Goal: Task Accomplishment & Management: Manage account settings

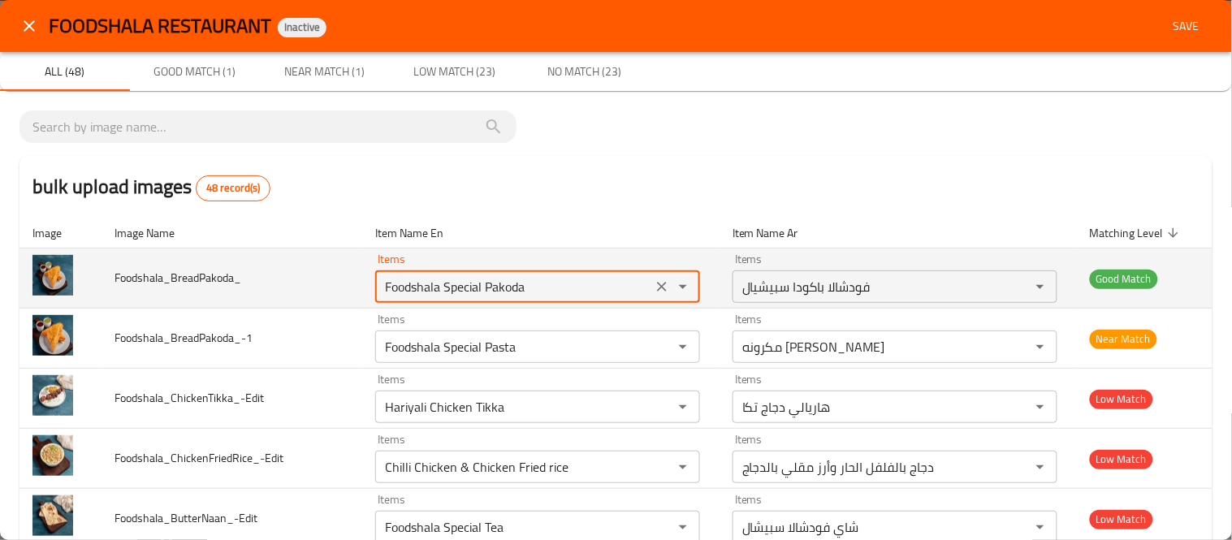
drag, startPoint x: 441, startPoint y: 284, endPoint x: 553, endPoint y: 268, distance: 113.3
click at [553, 268] on div "Items Foodshala Special Pakoda Items" at bounding box center [537, 278] width 325 height 50
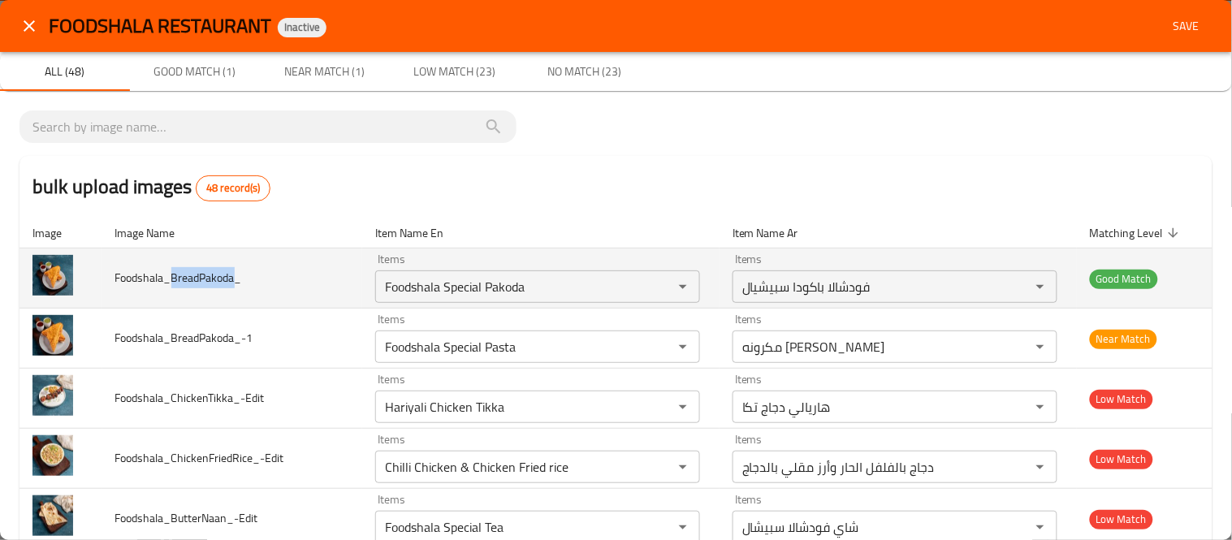
drag, startPoint x: 233, startPoint y: 279, endPoint x: 171, endPoint y: 279, distance: 62.6
click at [171, 279] on span "Foodshala_BreadPakoda_" at bounding box center [178, 277] width 127 height 21
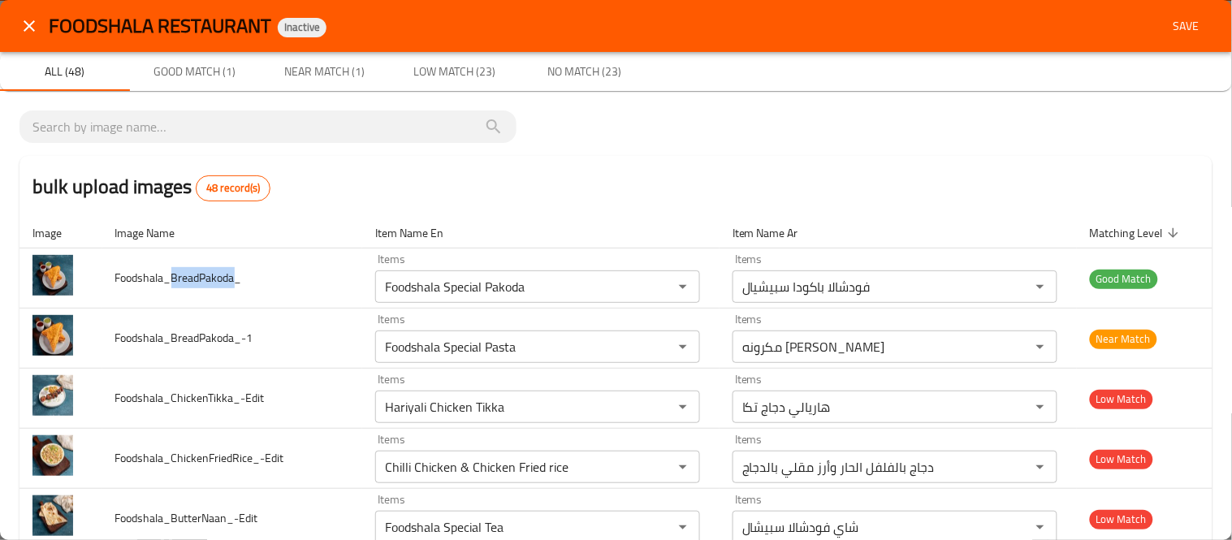
copy span "BreadPakoda"
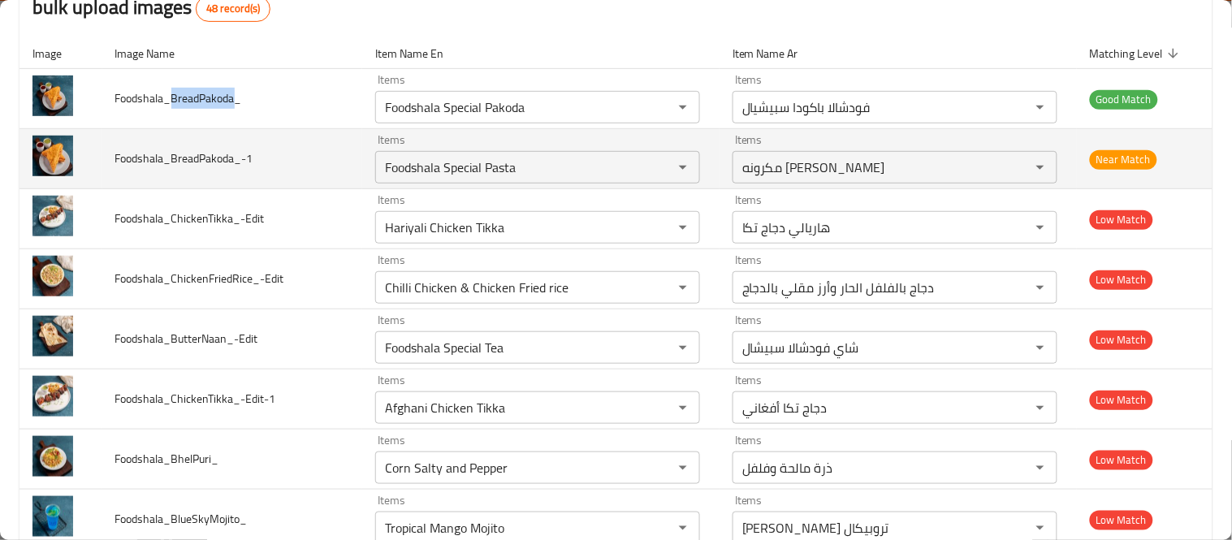
scroll to position [180, 0]
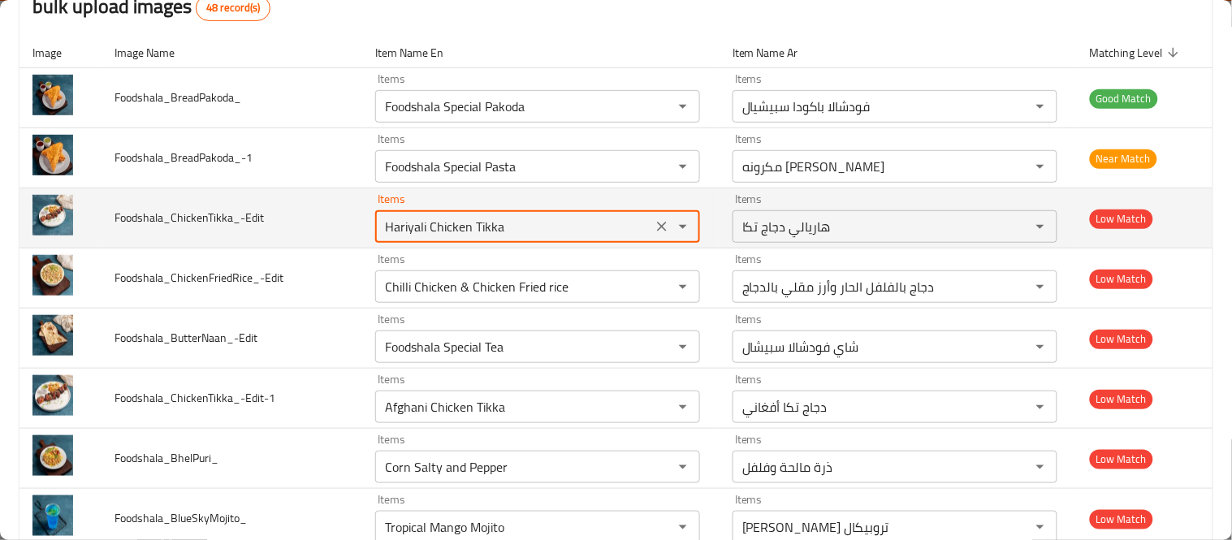
drag, startPoint x: 427, startPoint y: 234, endPoint x: 539, endPoint y: 232, distance: 113.0
click at [542, 232] on input "Hariyali Chicken Tikka" at bounding box center [513, 226] width 267 height 23
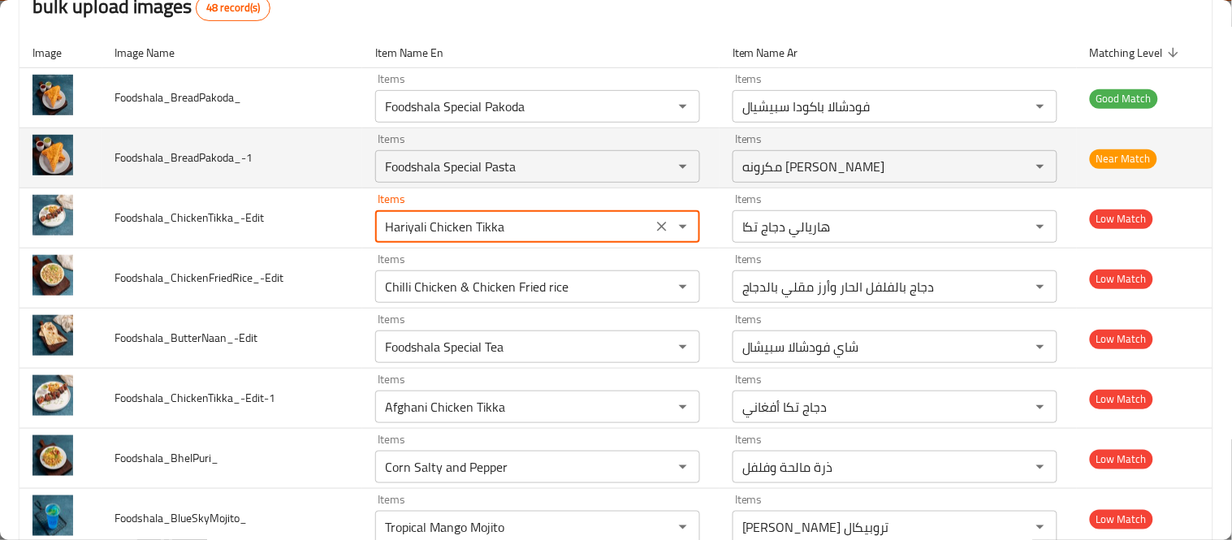
scroll to position [271, 0]
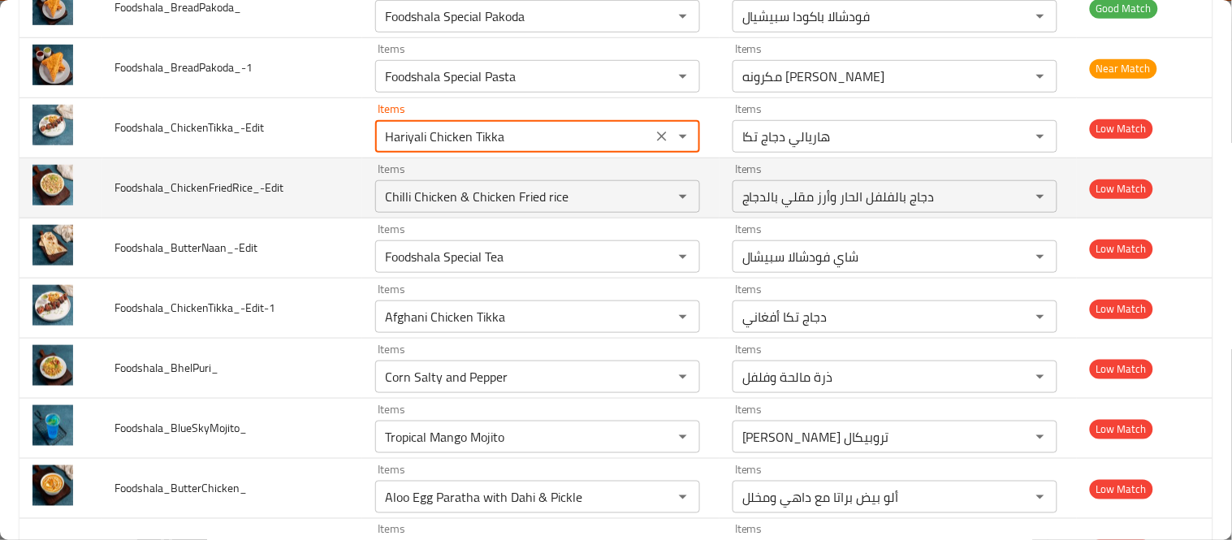
click at [209, 180] on span "Foodshala_ChickenFriedRice_-Edit" at bounding box center [199, 187] width 169 height 21
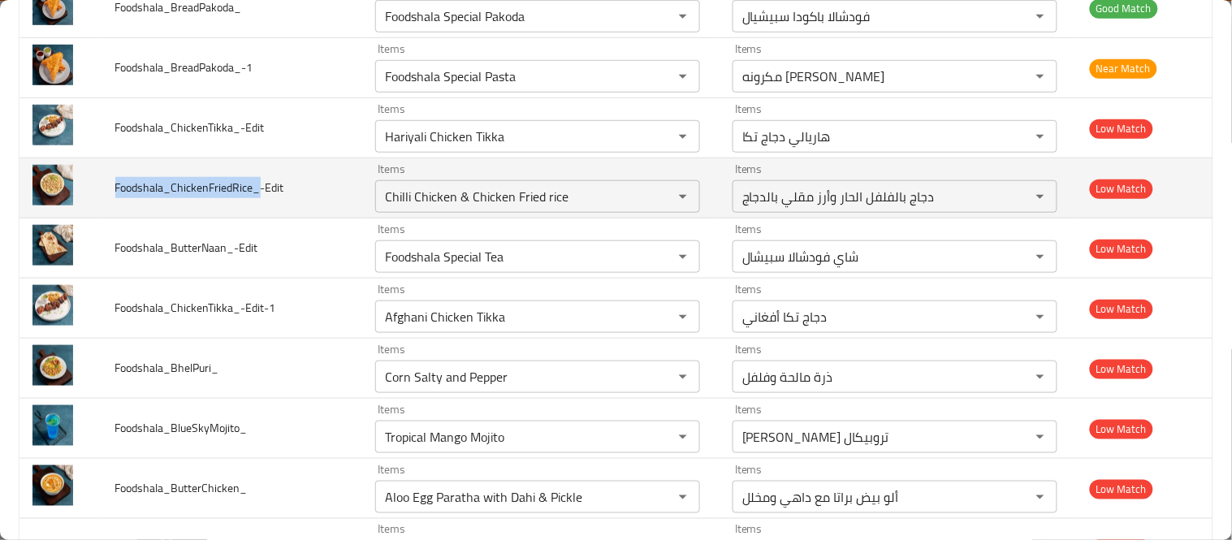
click at [209, 180] on span "Foodshala_ChickenFriedRice_-Edit" at bounding box center [199, 187] width 169 height 21
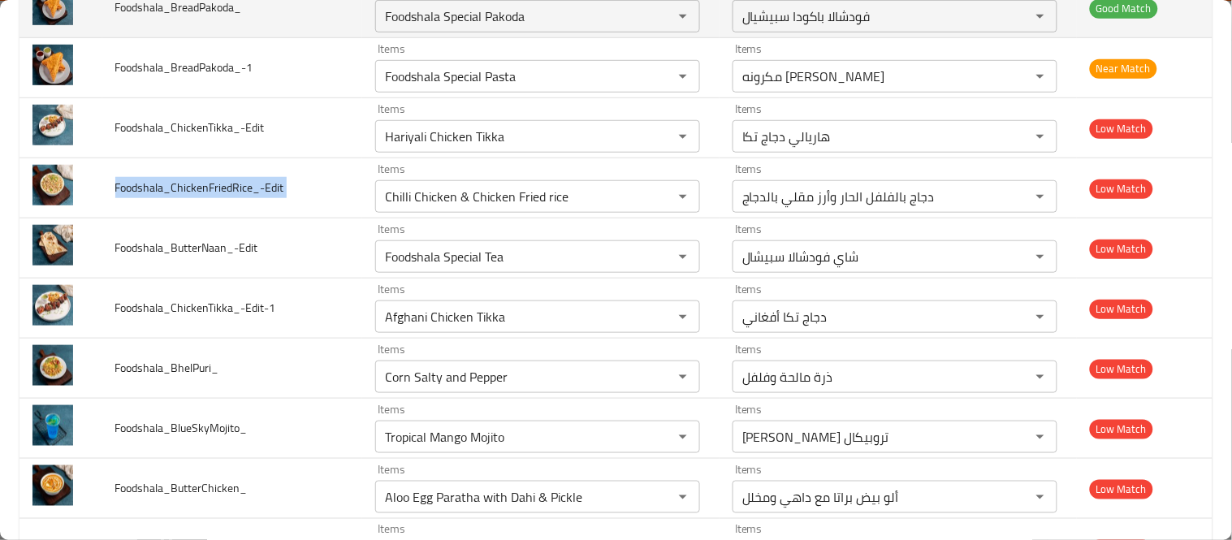
copy span "Foodshala_ChickenFriedRice_-Edit"
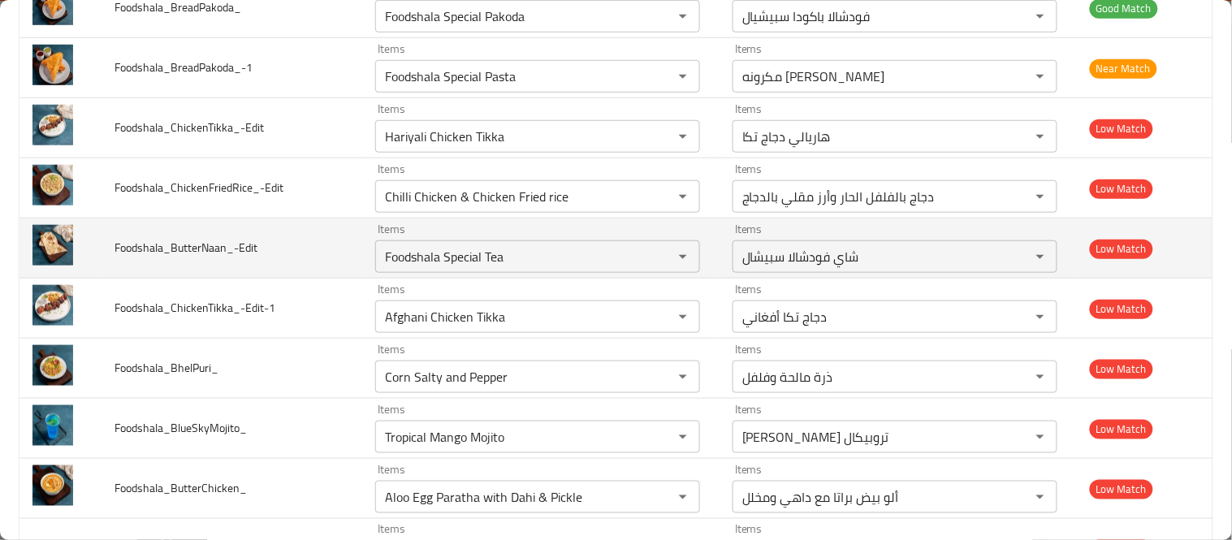
click at [225, 247] on span "Foodshala_ButterNaan_-Edit" at bounding box center [186, 247] width 143 height 21
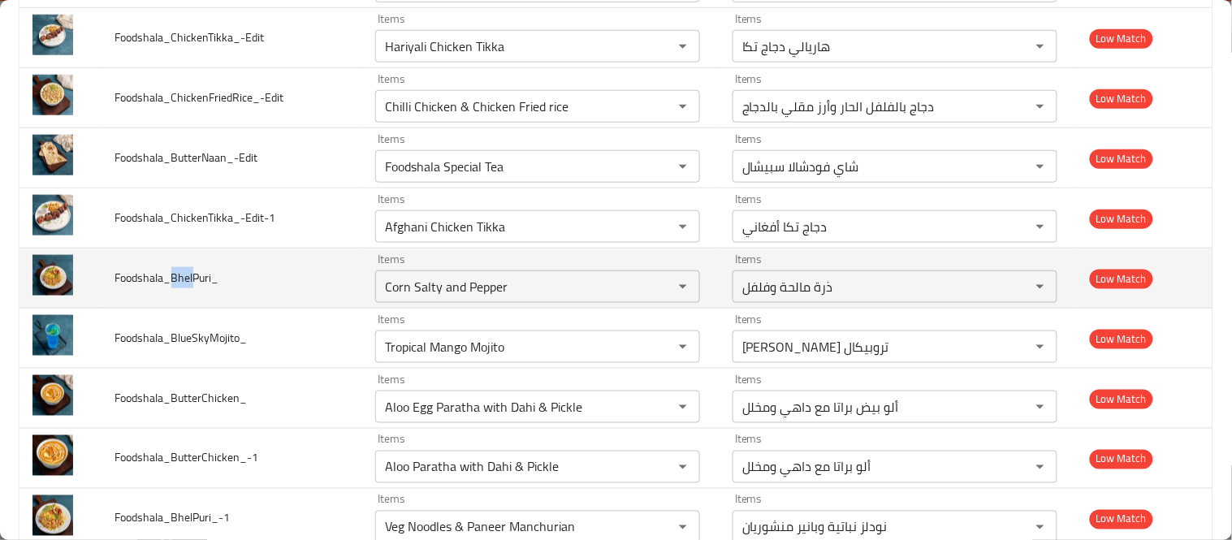
drag, startPoint x: 191, startPoint y: 271, endPoint x: 171, endPoint y: 275, distance: 19.8
click at [171, 275] on span "Foodshala_BhelPuri_" at bounding box center [167, 277] width 104 height 21
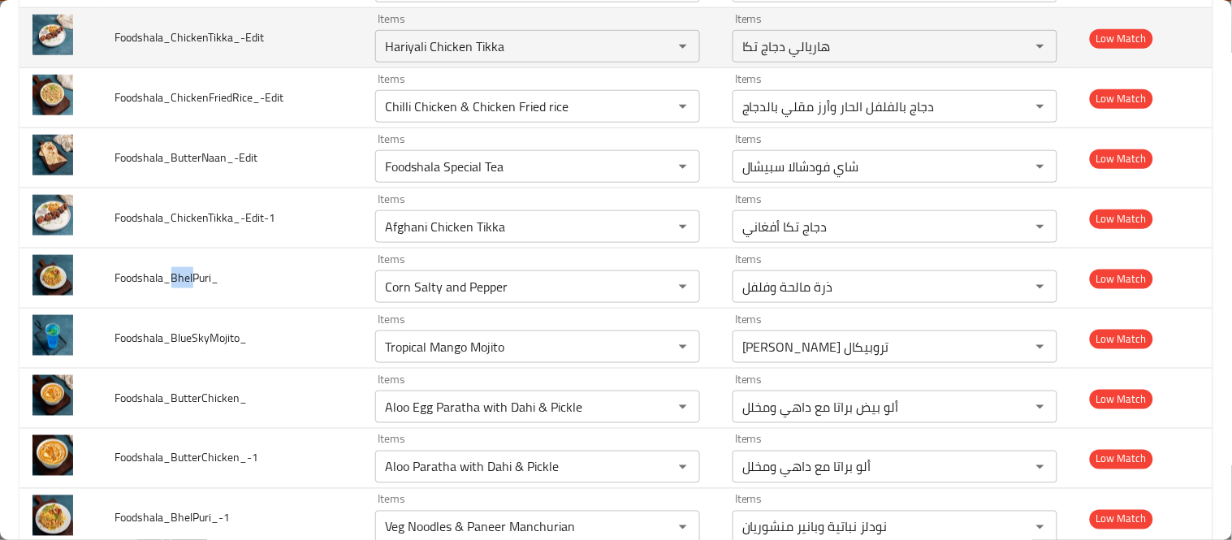
copy span "Bhel"
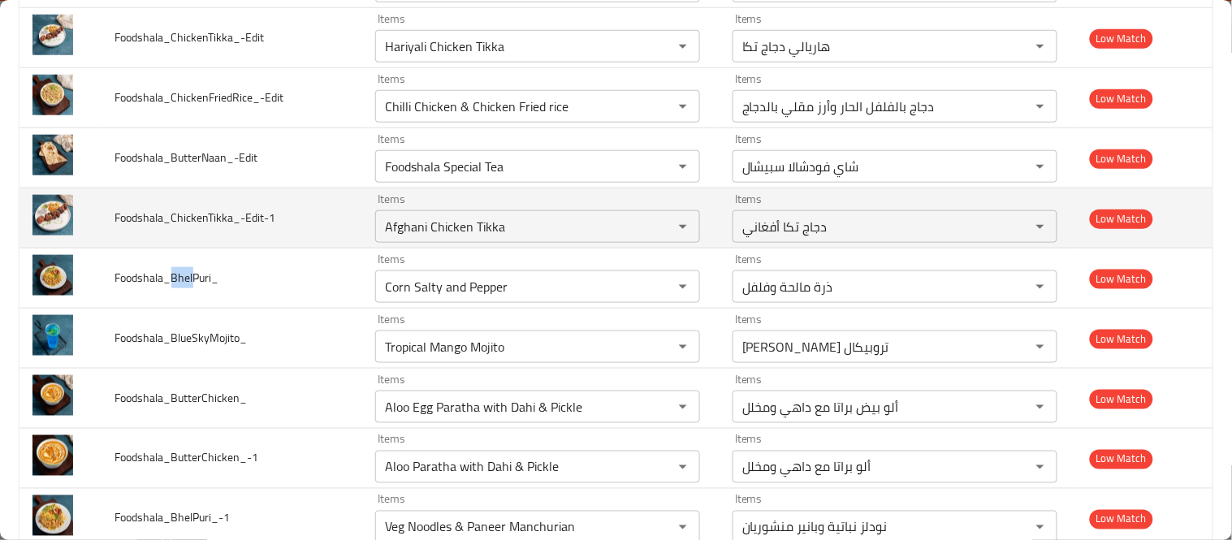
scroll to position [451, 0]
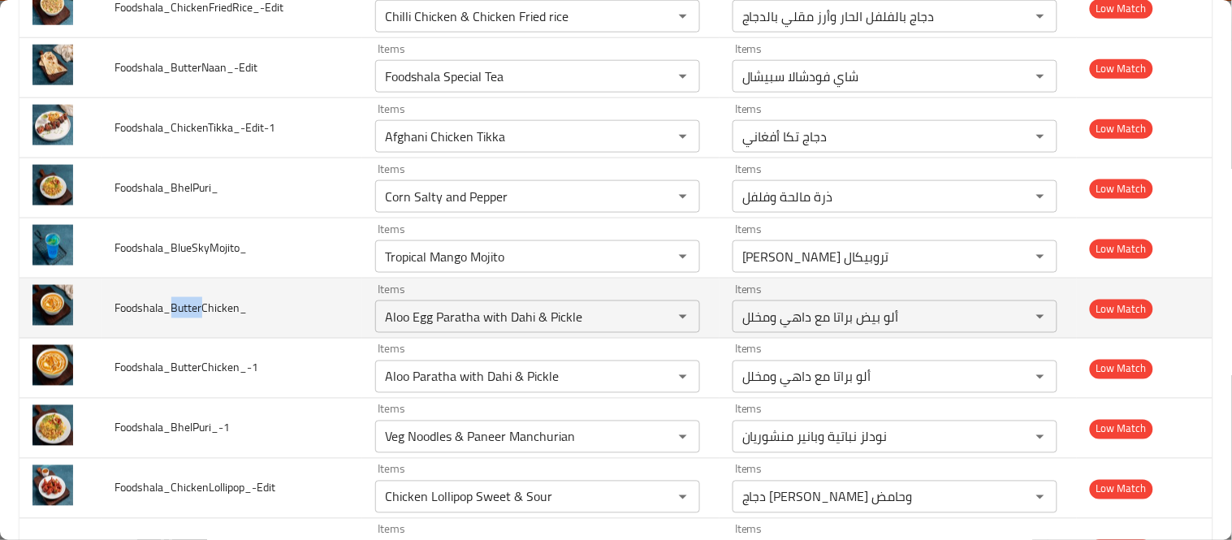
drag, startPoint x: 200, startPoint y: 306, endPoint x: 167, endPoint y: 307, distance: 32.5
click at [167, 307] on span "Foodshala_ButterChicken_" at bounding box center [181, 307] width 132 height 21
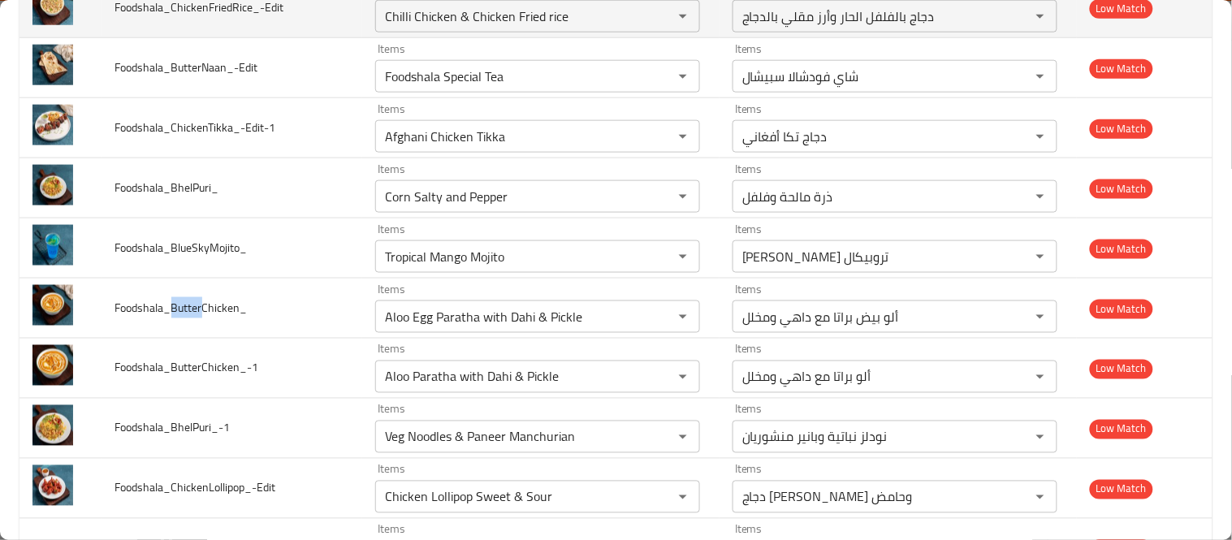
copy span "Butter"
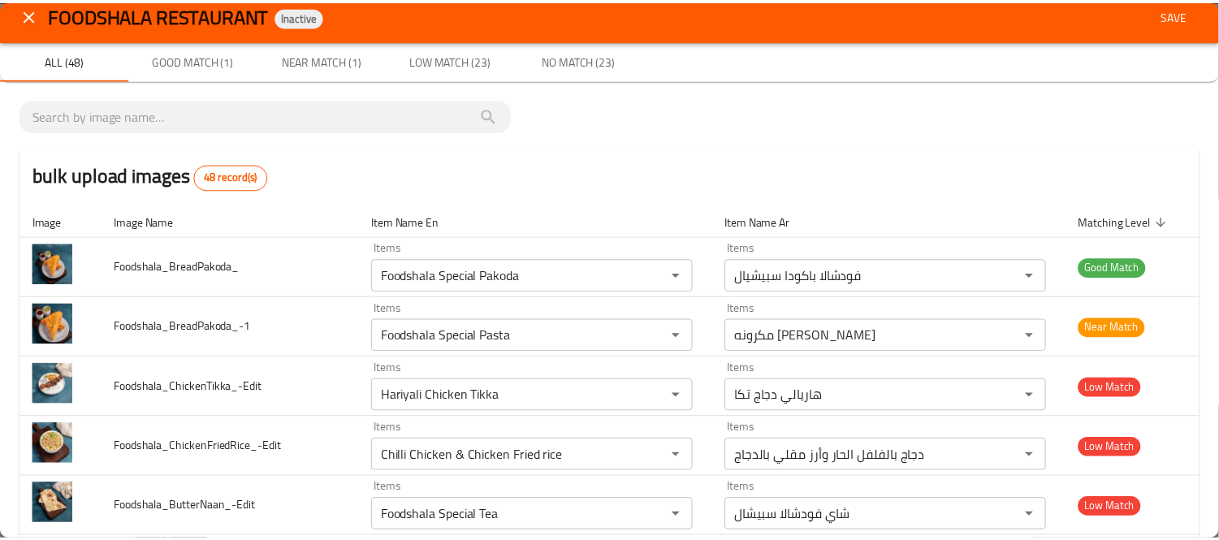
scroll to position [0, 0]
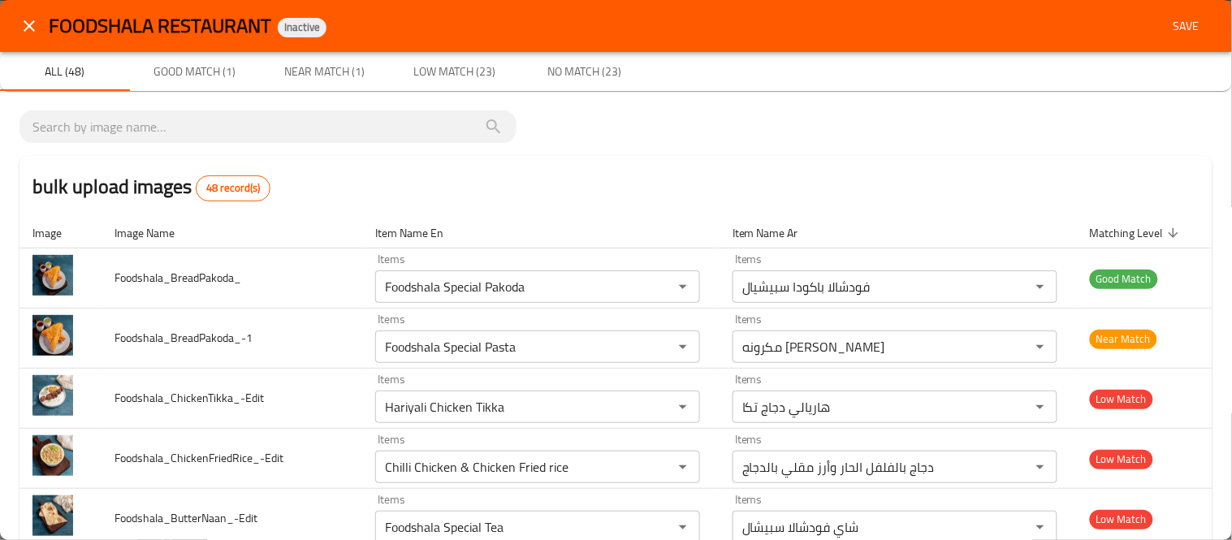
click at [33, 25] on icon "close" at bounding box center [28, 25] width 19 height 19
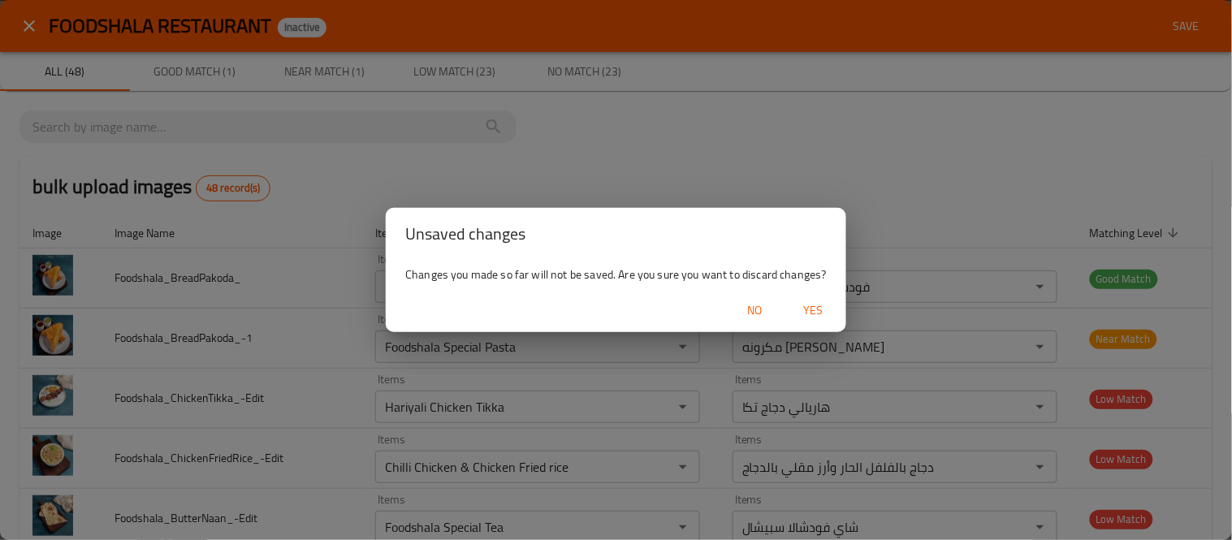
click at [823, 314] on span "Yes" at bounding box center [814, 311] width 39 height 20
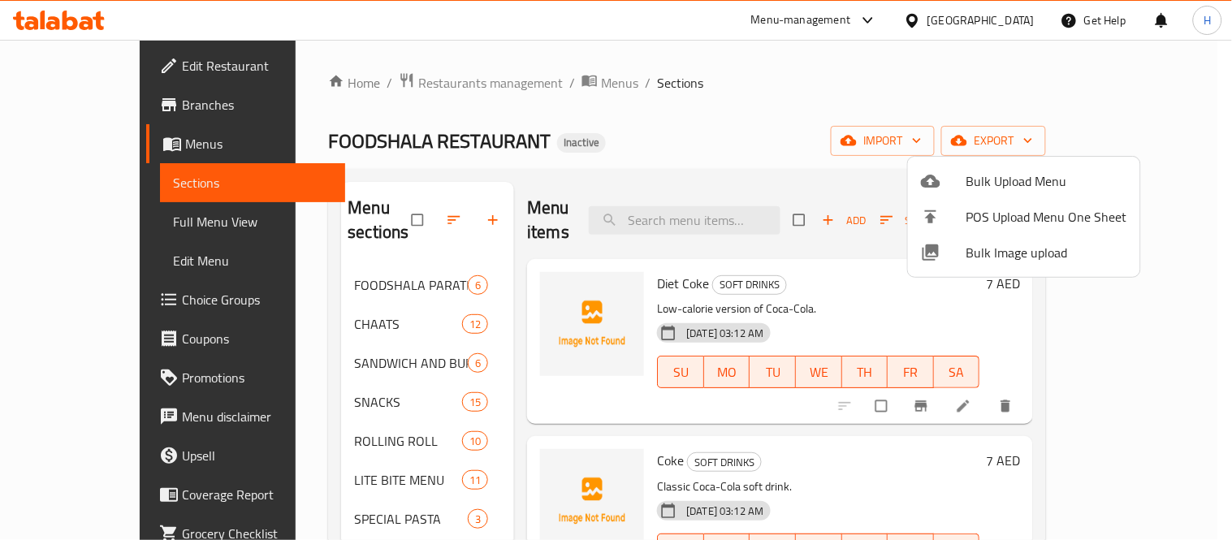
click at [379, 204] on div at bounding box center [616, 270] width 1232 height 540
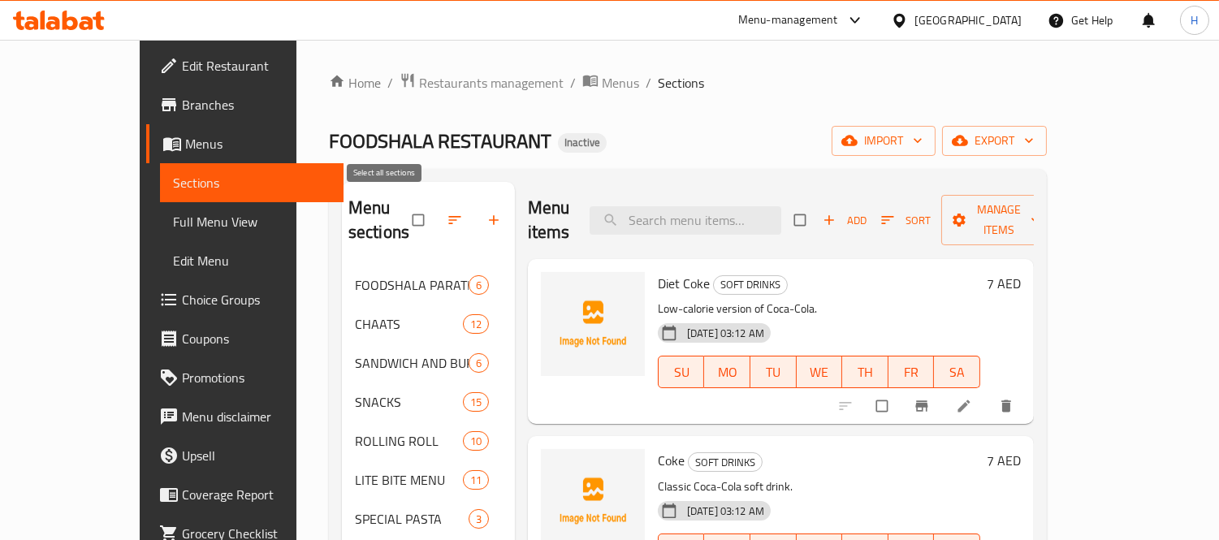
click at [403, 206] on input "checkbox" at bounding box center [420, 220] width 34 height 31
checkbox input "true"
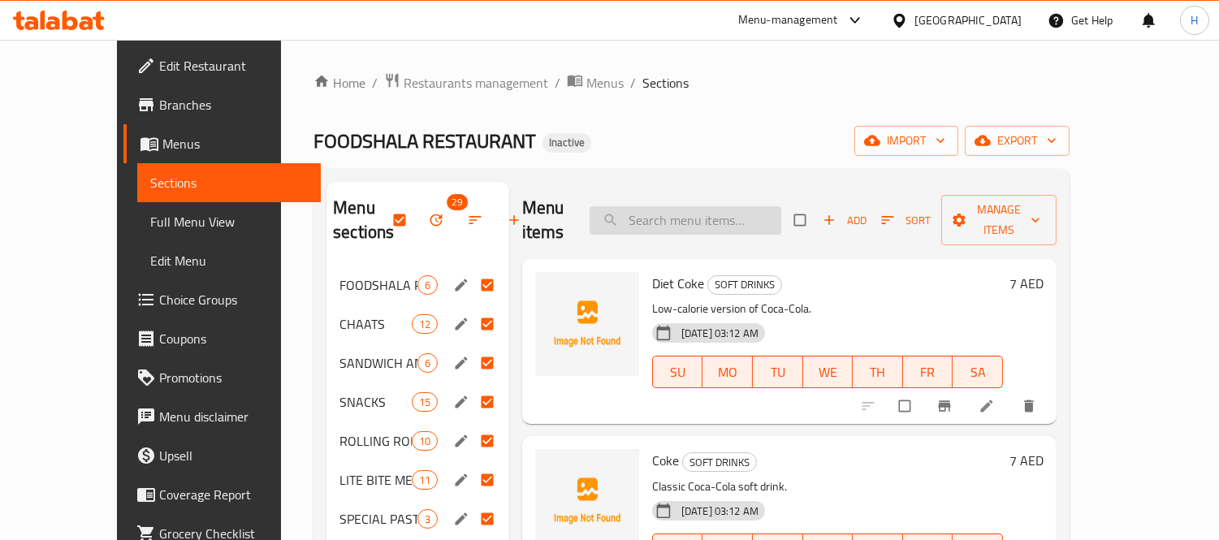
click at [680, 206] on input "search" at bounding box center [686, 220] width 192 height 28
paste input "Corn Chaat"
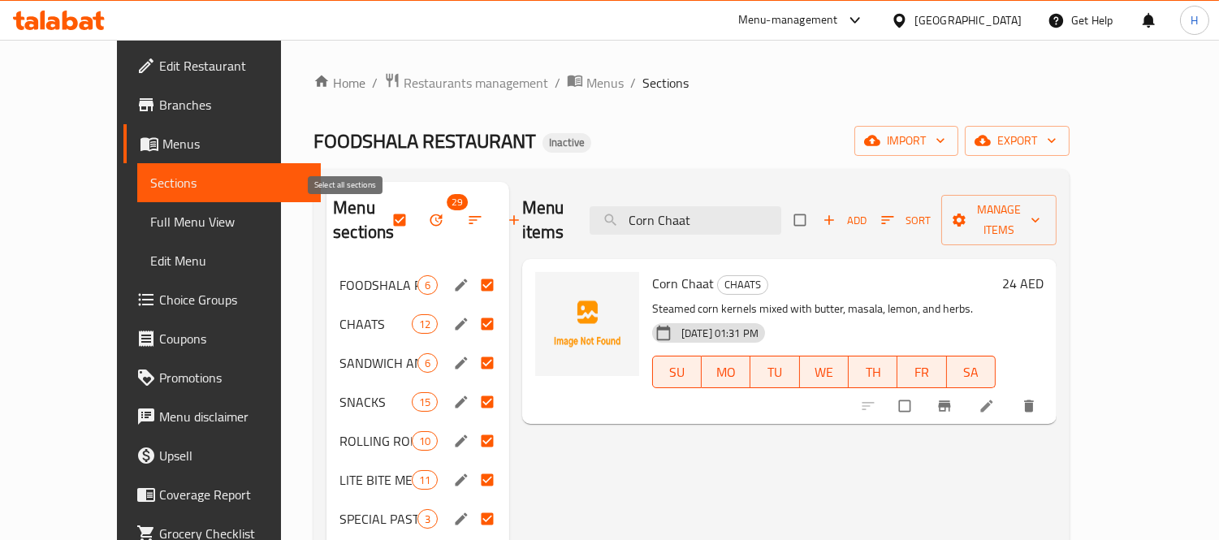
type input "Corn Chaat"
click at [384, 222] on input "checkbox" at bounding box center [401, 220] width 34 height 31
checkbox input "false"
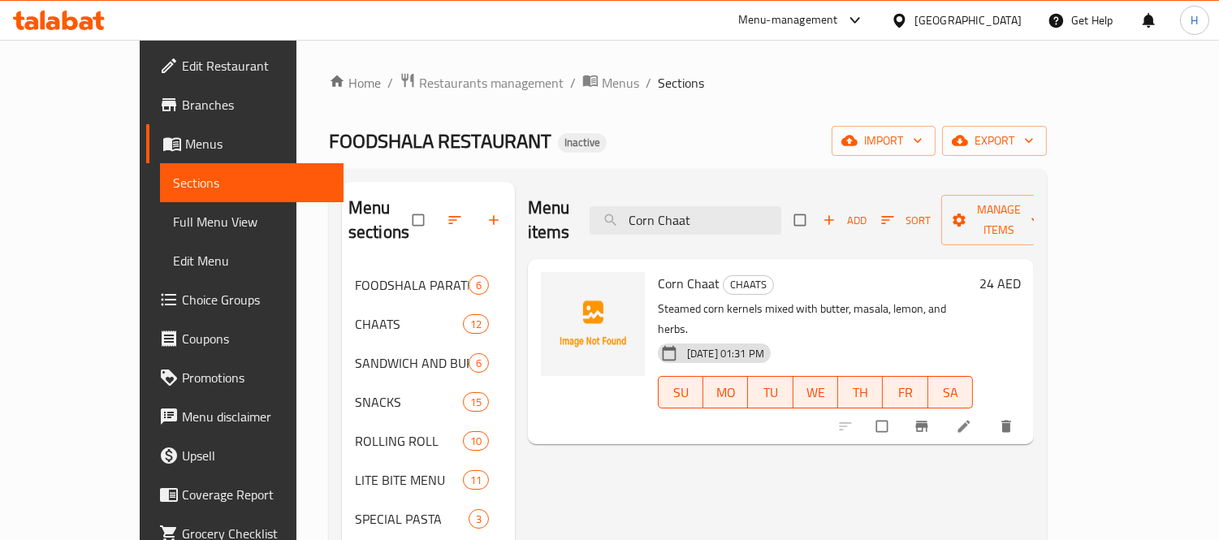
click at [972, 418] on icon at bounding box center [964, 426] width 16 height 16
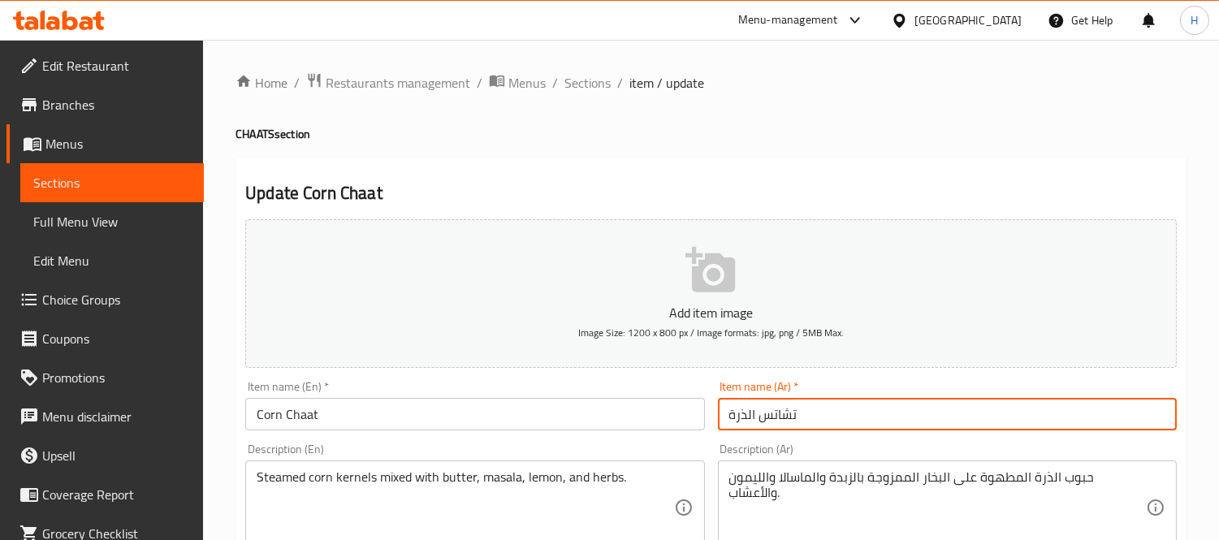
click at [769, 417] on input "تشاتس الذرة" at bounding box center [947, 414] width 459 height 32
click at [777, 417] on input "تشاتس الذرة" at bounding box center [947, 414] width 459 height 32
click at [790, 418] on input "تشاتس الذرة" at bounding box center [947, 414] width 459 height 32
click at [764, 423] on input "شاتس الذرة" at bounding box center [947, 414] width 459 height 32
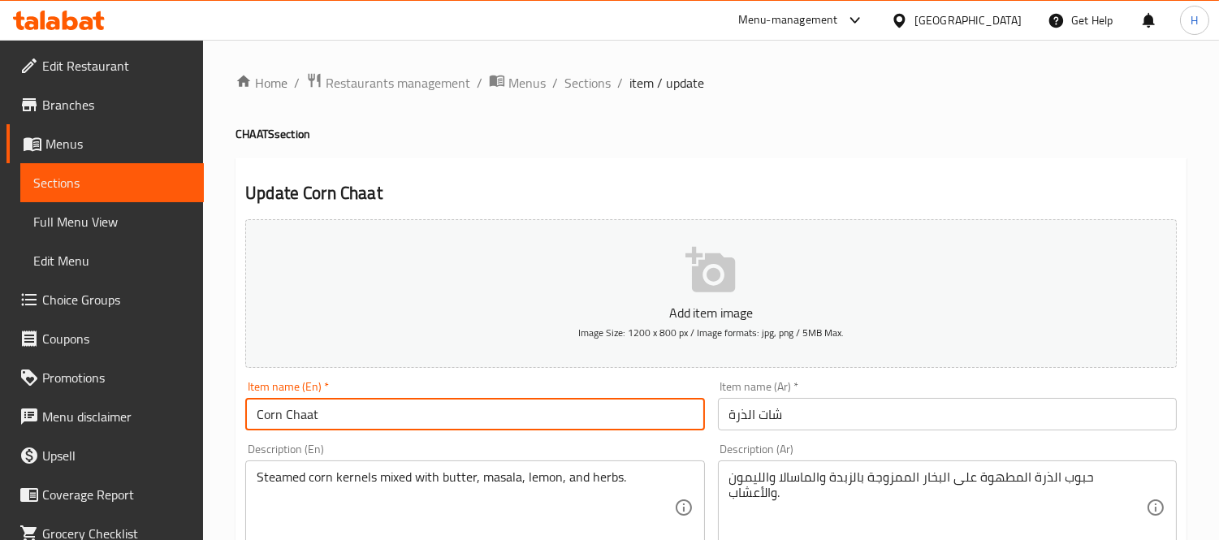
drag, startPoint x: 320, startPoint y: 415, endPoint x: 285, endPoint y: 414, distance: 34.9
click at [285, 414] on input "Corn Chaat" at bounding box center [474, 414] width 459 height 32
click at [780, 415] on input "شات الذرة" at bounding box center [947, 414] width 459 height 32
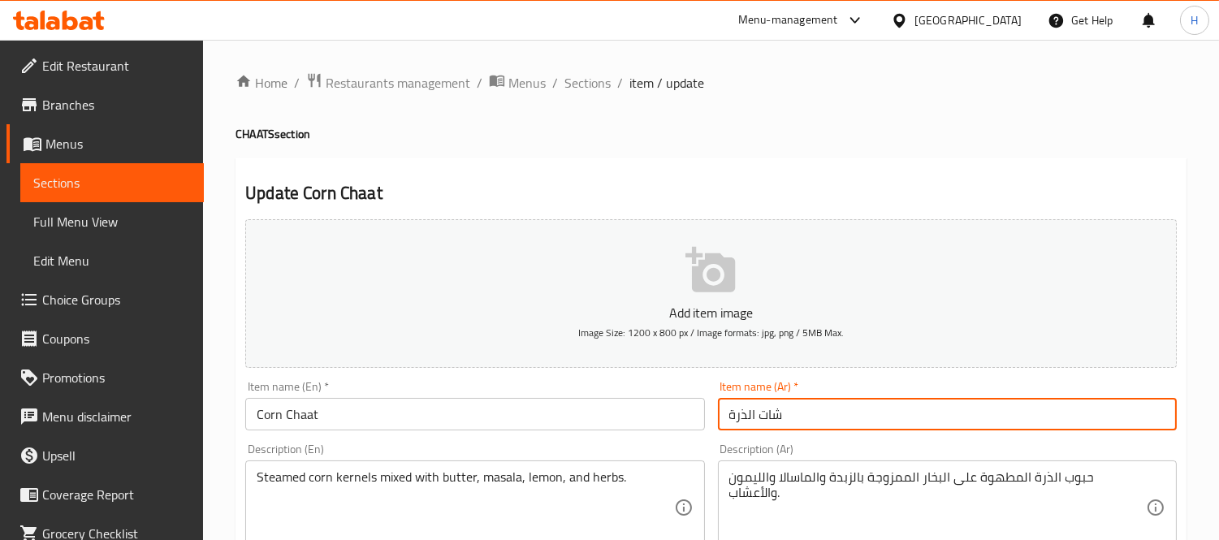
click at [719, 416] on input "شات الذرة" at bounding box center [947, 414] width 459 height 32
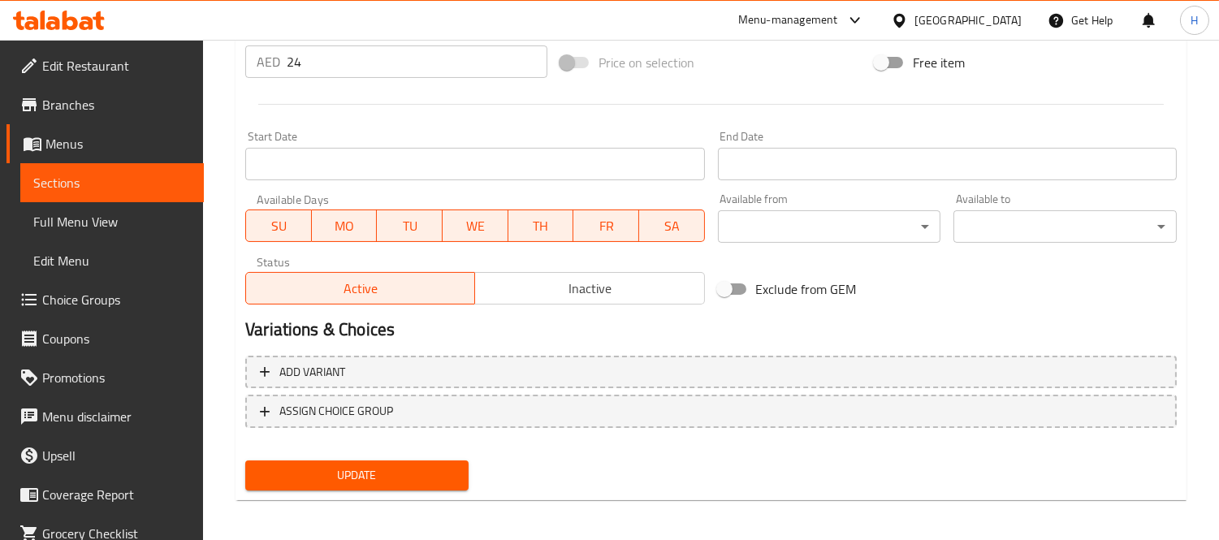
scroll to position [604, 0]
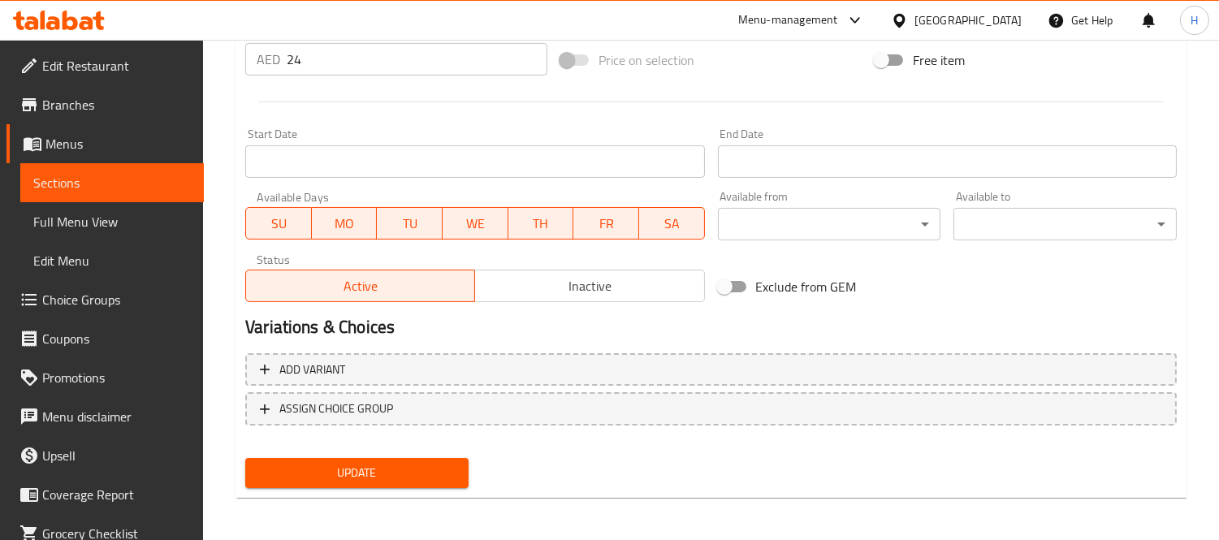
type input "تشات الذرة"
drag, startPoint x: 436, startPoint y: 471, endPoint x: 424, endPoint y: 459, distance: 17.2
click at [437, 470] on span "Update" at bounding box center [356, 473] width 197 height 20
click at [100, 179] on span "Sections" at bounding box center [112, 182] width 158 height 19
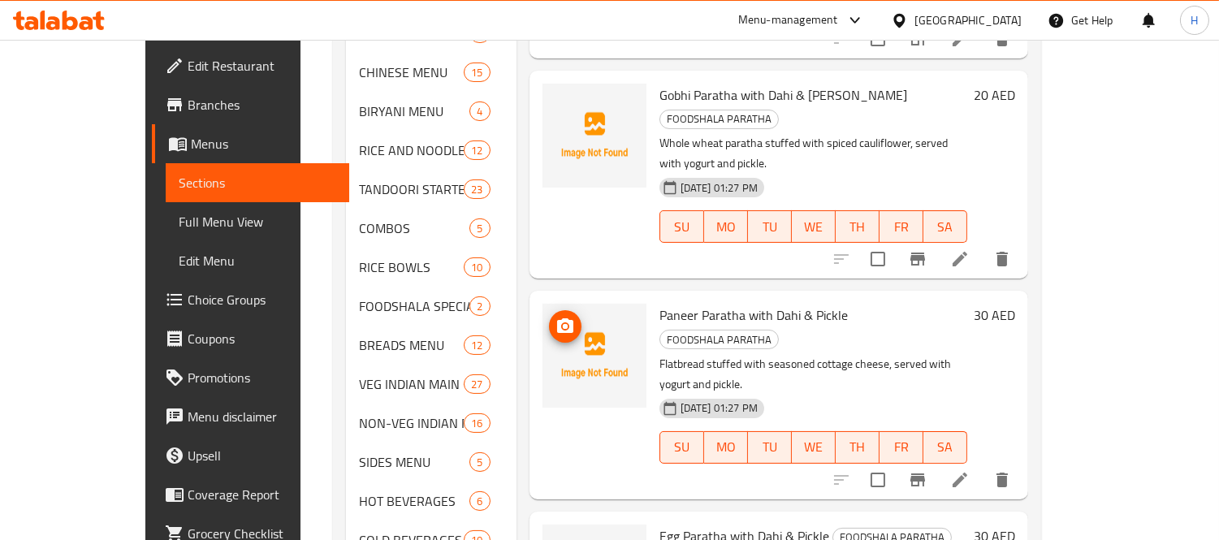
scroll to position [451, 0]
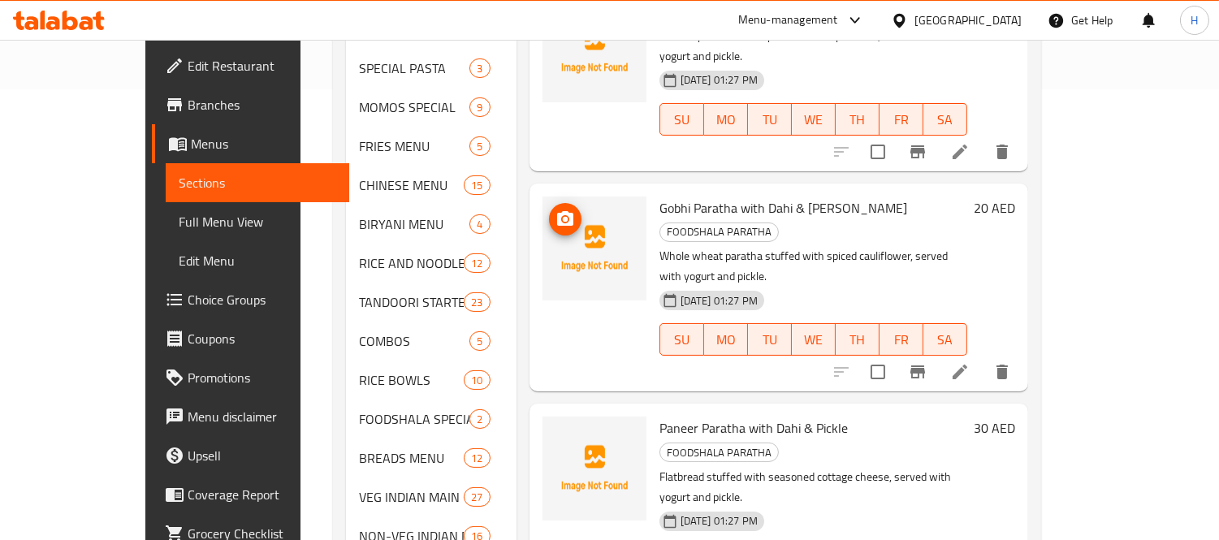
click at [543, 248] on img at bounding box center [595, 249] width 104 height 104
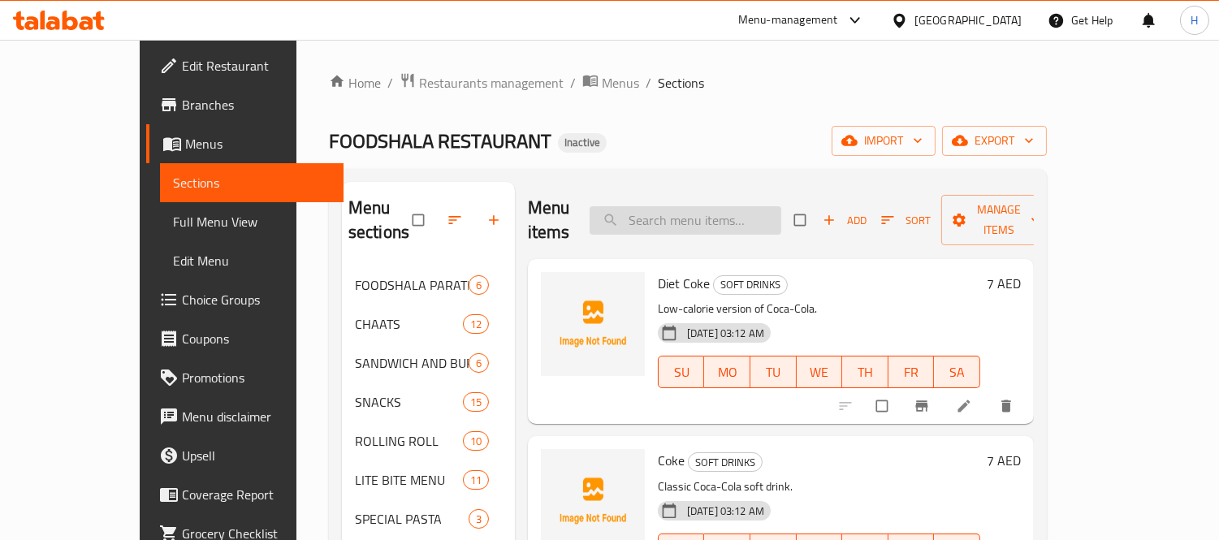
click at [672, 212] on input "search" at bounding box center [686, 220] width 192 height 28
paste input "BreadPakoda"
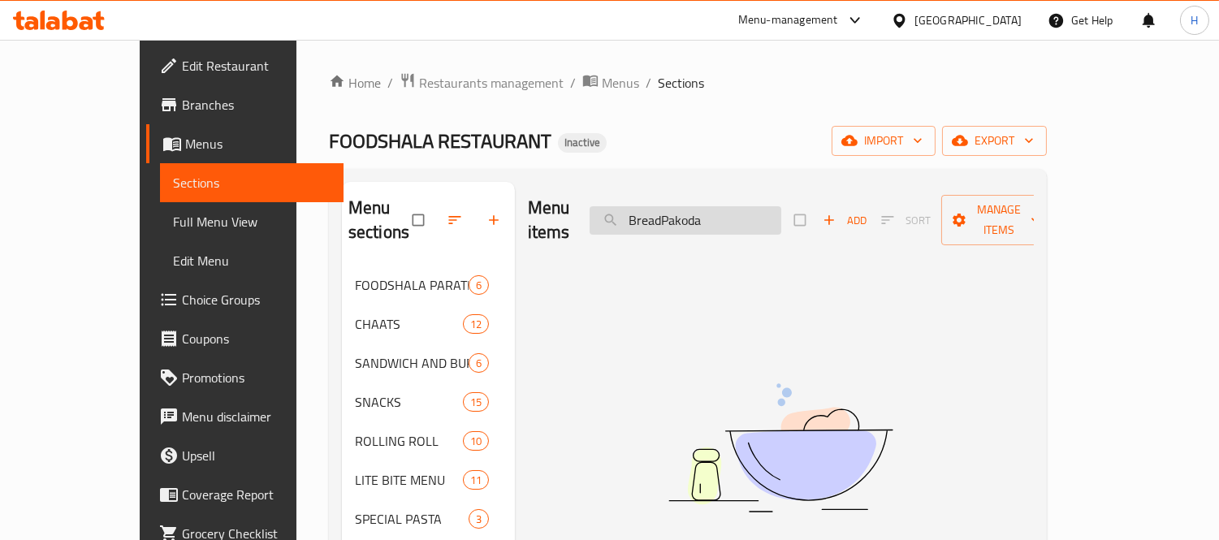
click at [709, 206] on input "BreadPakoda" at bounding box center [686, 220] width 192 height 28
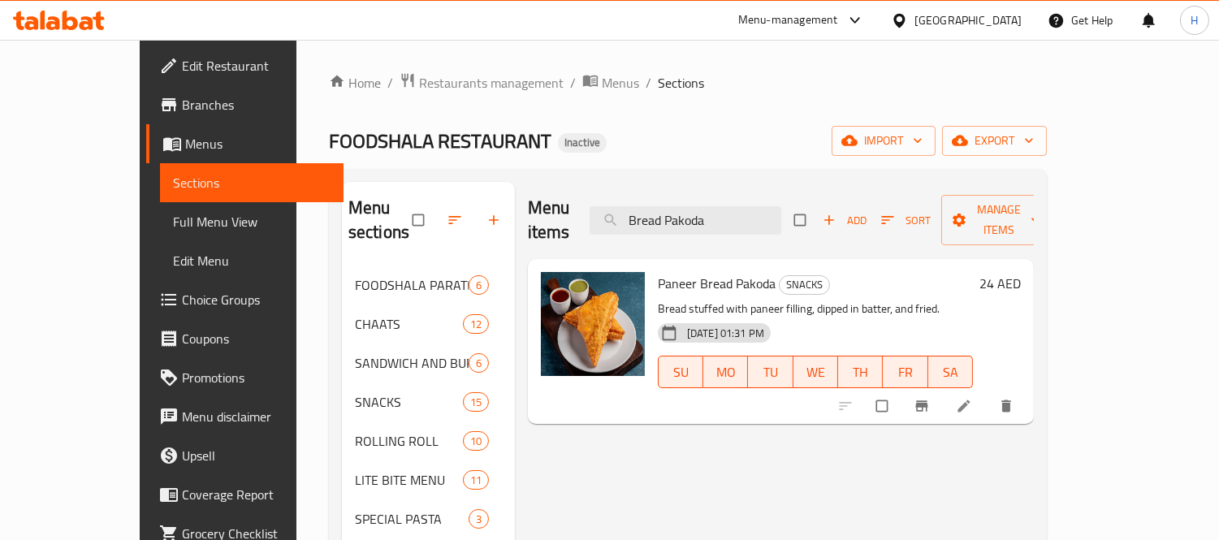
paste input "Chicken Tikk"
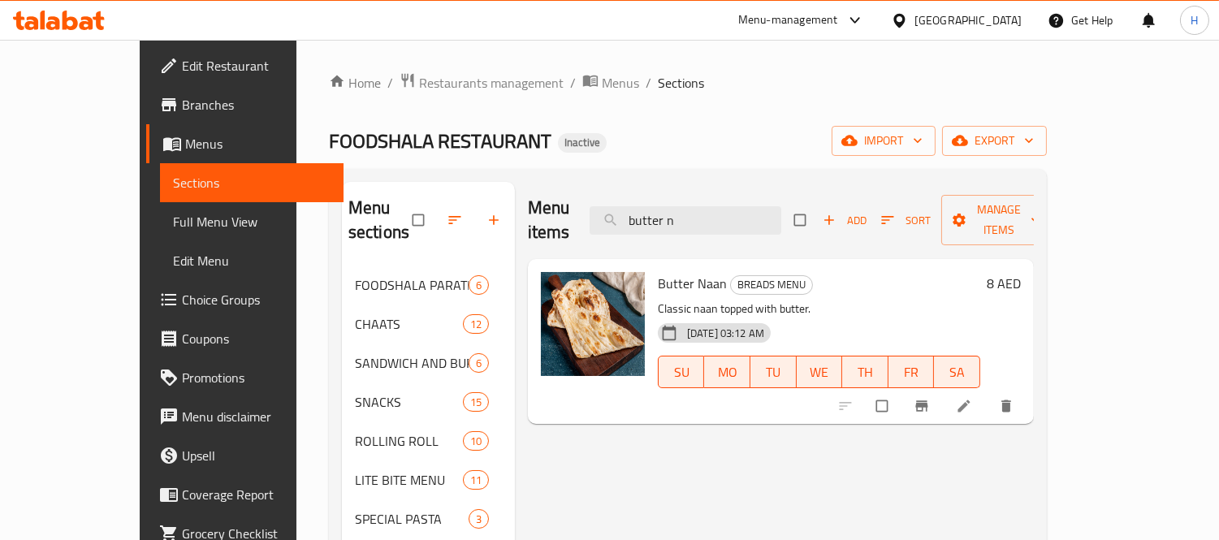
paste input "Bhel"
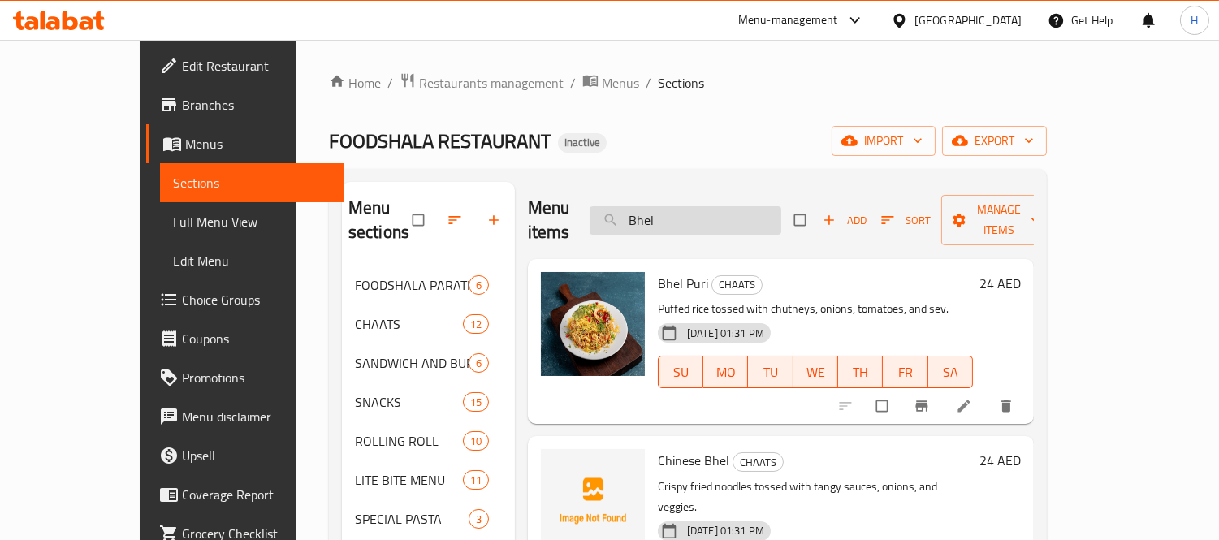
paste input "utter"
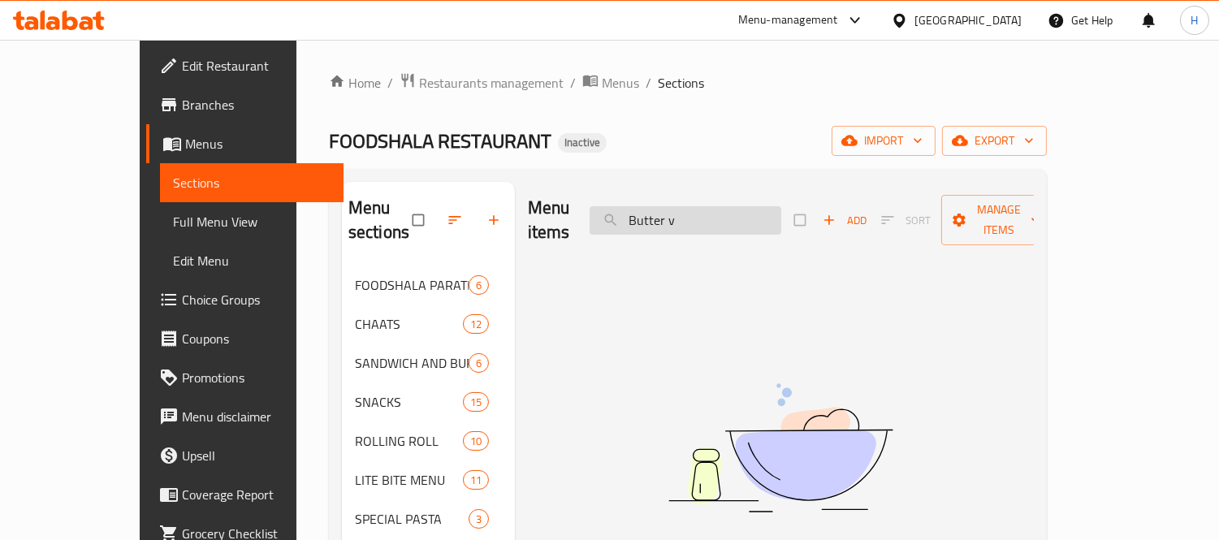
click at [713, 214] on input "Butter v" at bounding box center [686, 220] width 192 height 28
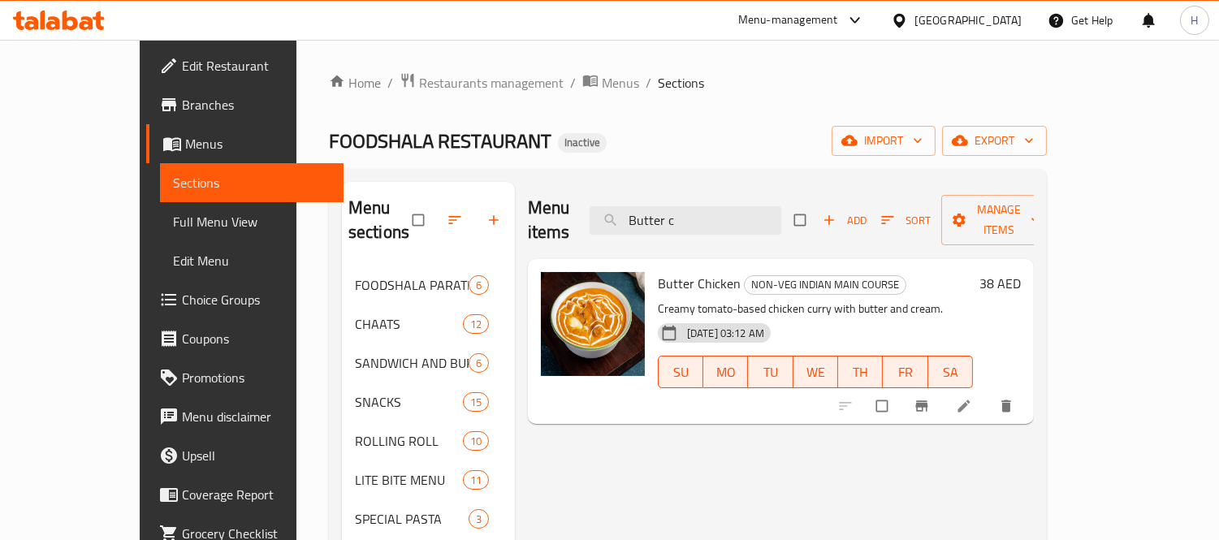
type input "Butter c"
click at [1047, 130] on button "export" at bounding box center [994, 141] width 105 height 30
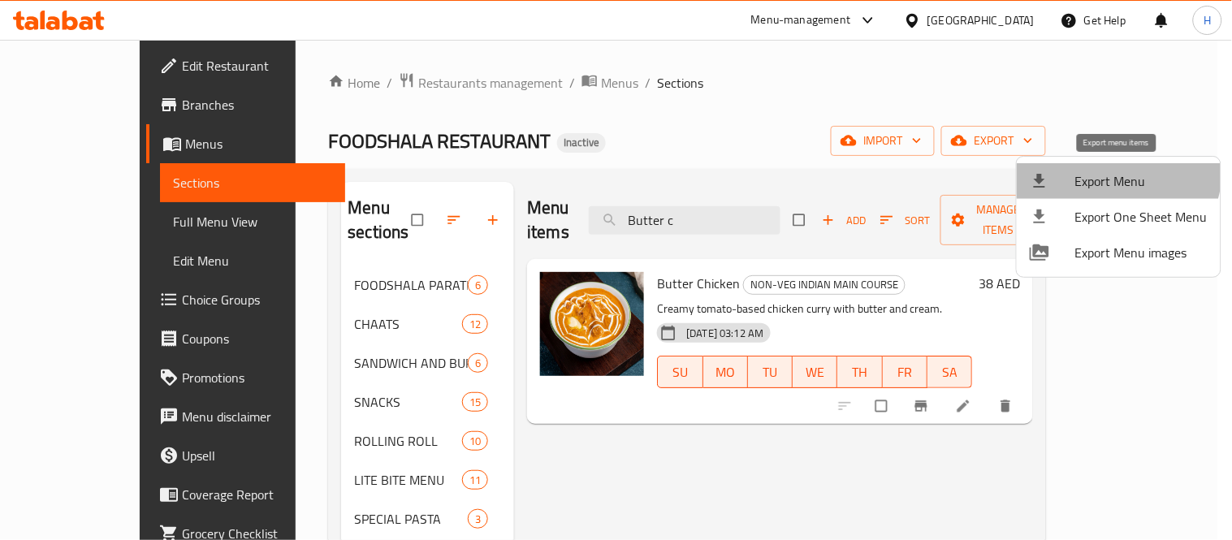
click at [1102, 167] on li "Export Menu" at bounding box center [1119, 181] width 204 height 36
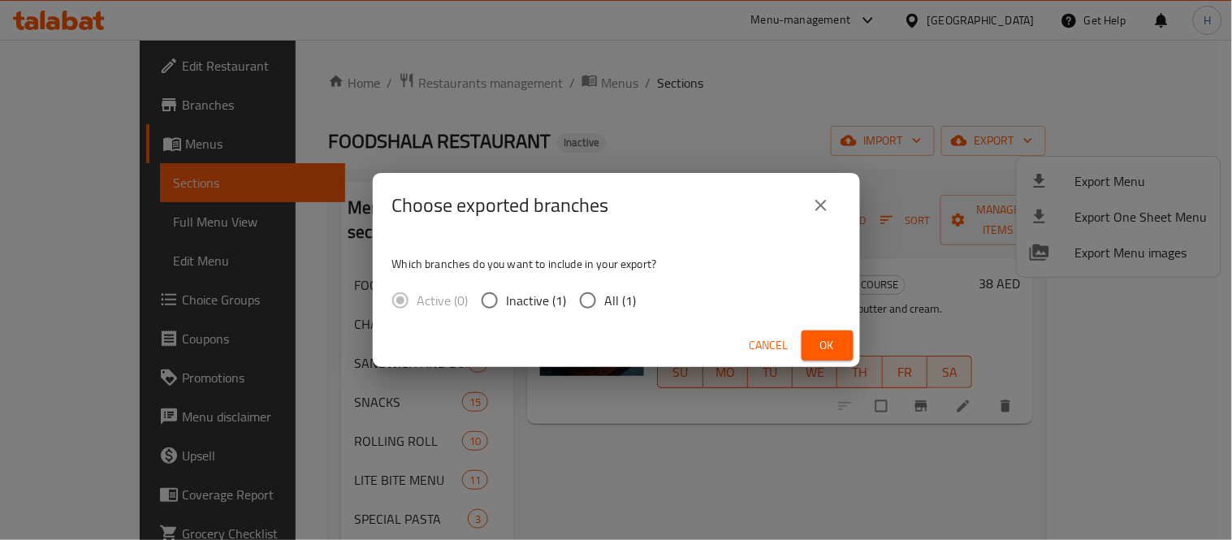
click at [621, 299] on span "All (1)" at bounding box center [621, 300] width 32 height 19
click at [605, 299] on input "All (1)" at bounding box center [588, 301] width 34 height 34
radio input "true"
click at [824, 346] on span "Ok" at bounding box center [828, 346] width 26 height 20
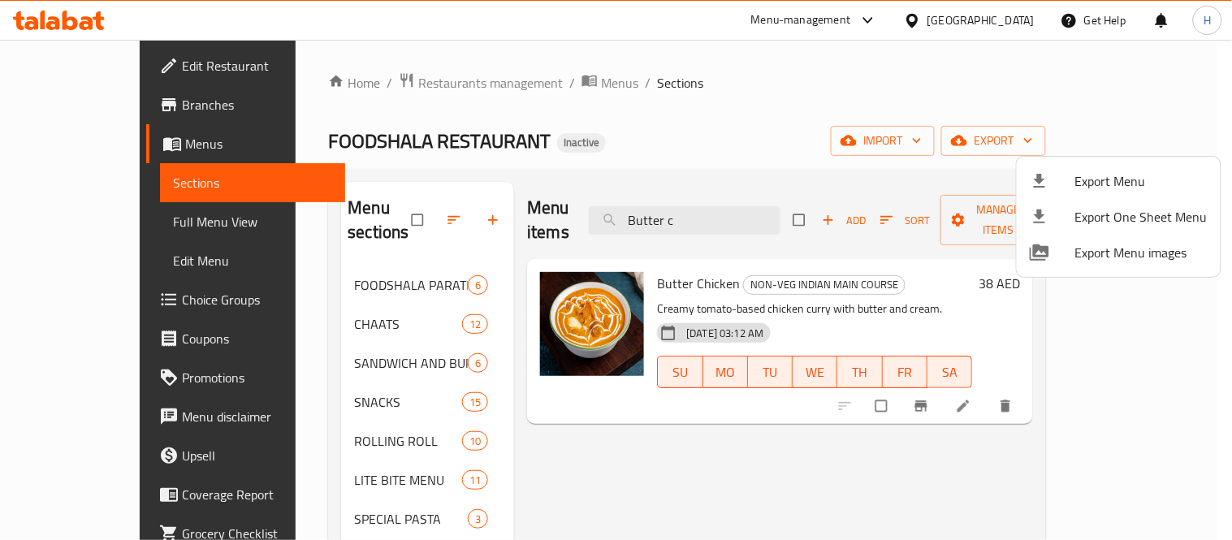
click at [114, 229] on div at bounding box center [616, 270] width 1232 height 540
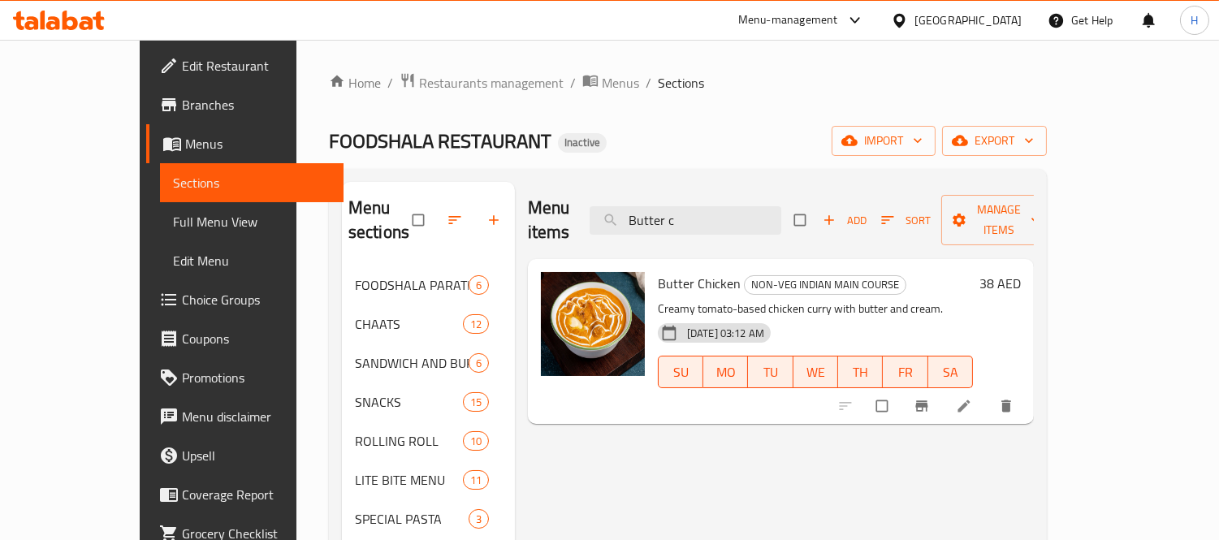
click at [173, 226] on span "Full Menu View" at bounding box center [252, 221] width 158 height 19
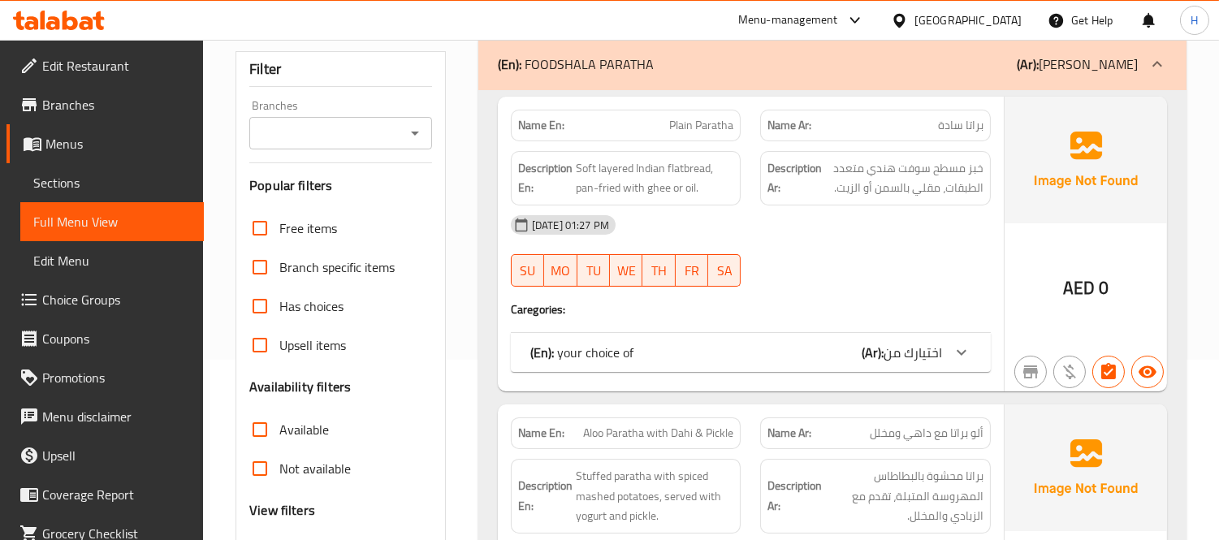
scroll to position [451, 0]
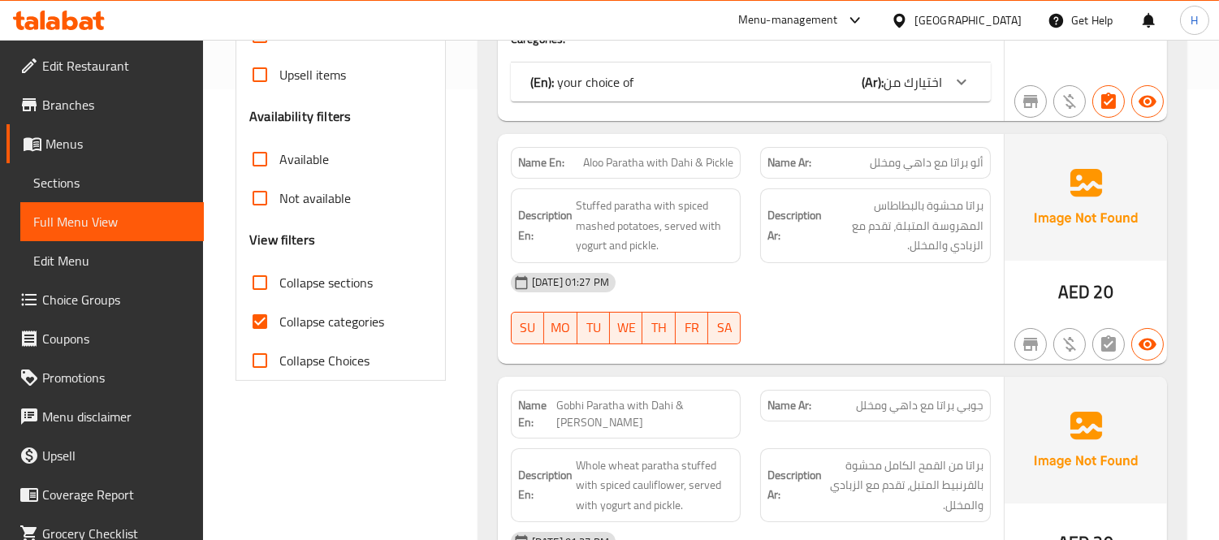
click at [336, 288] on span "Collapse sections" at bounding box center [325, 282] width 93 height 19
click at [279, 288] on input "Collapse sections" at bounding box center [259, 282] width 39 height 39
checkbox input "true"
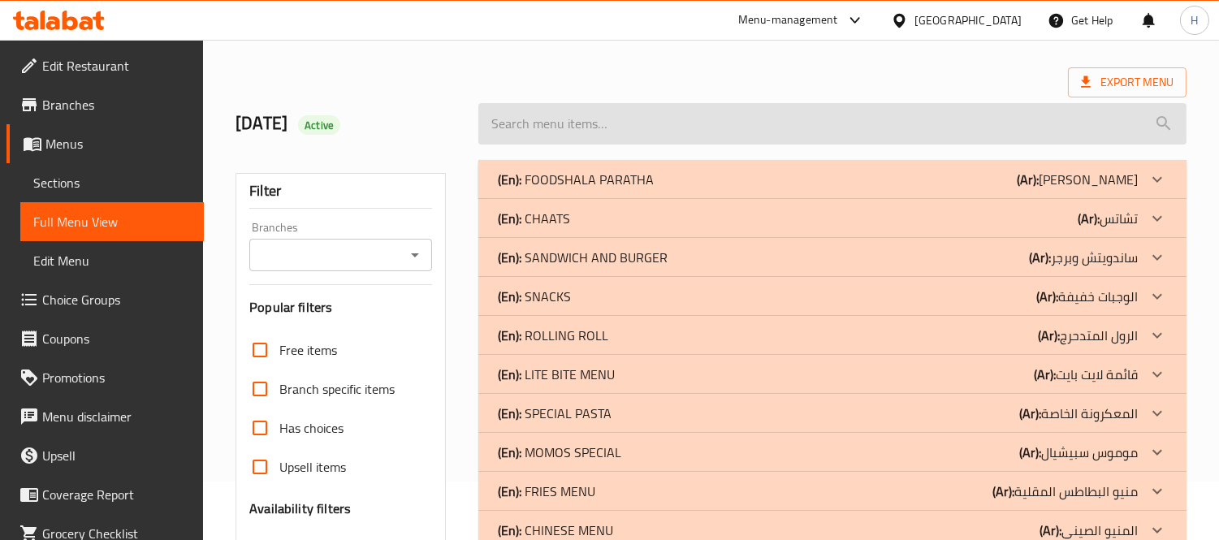
scroll to position [0, 0]
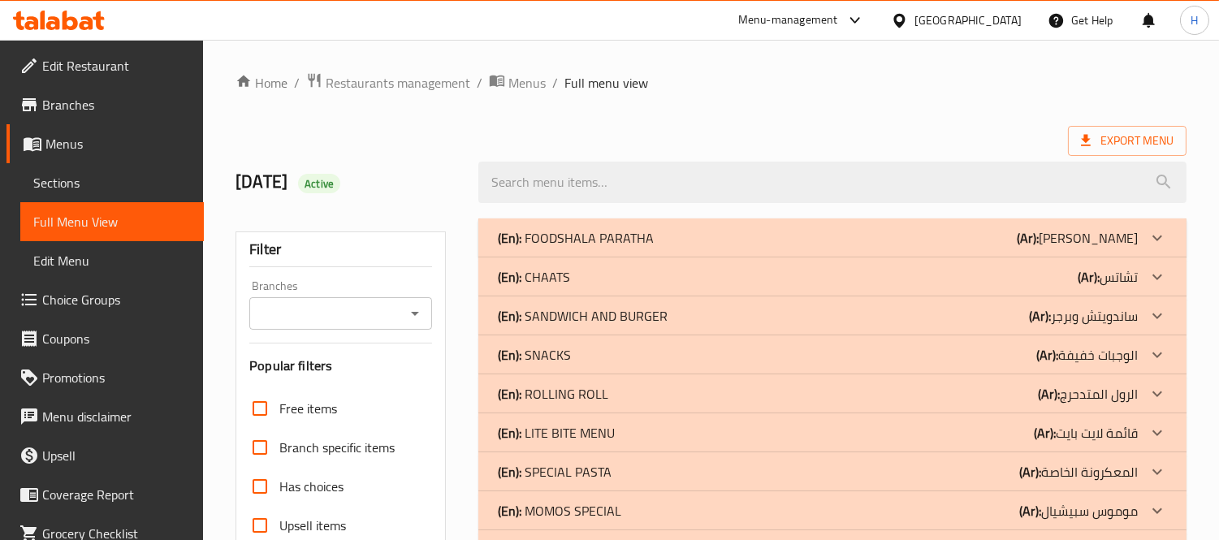
drag, startPoint x: 567, startPoint y: 238, endPoint x: 748, endPoint y: 539, distance: 351.0
click at [567, 238] on p "(En): FOODSHALA PARATHA" at bounding box center [576, 237] width 156 height 19
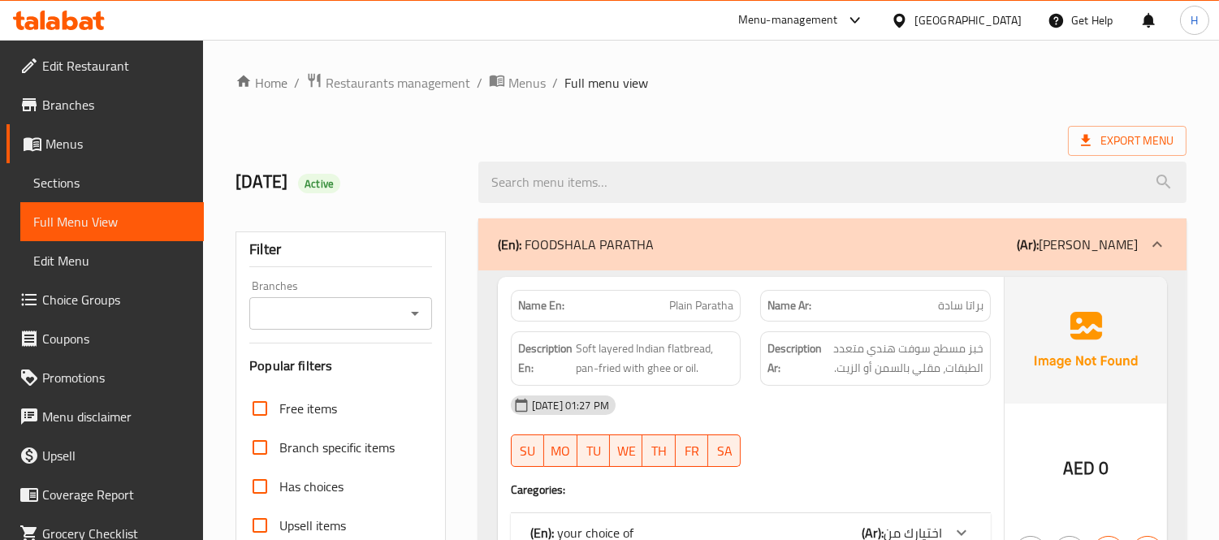
click at [660, 250] on div "(En): FOODSHALA PARATHA (Ar): فودشالا براتا" at bounding box center [818, 244] width 640 height 19
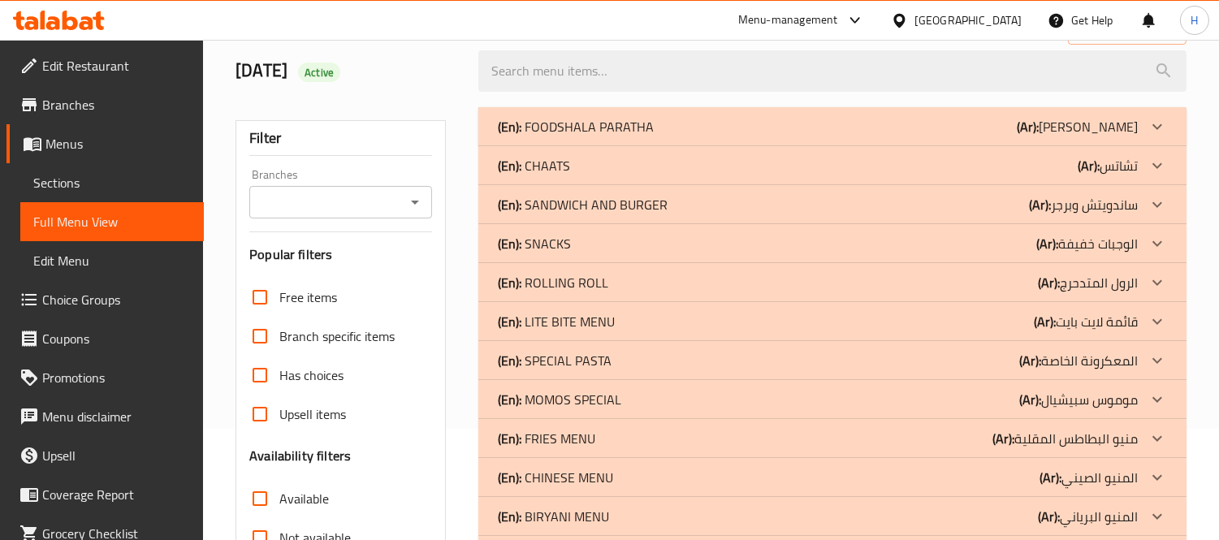
scroll to position [361, 0]
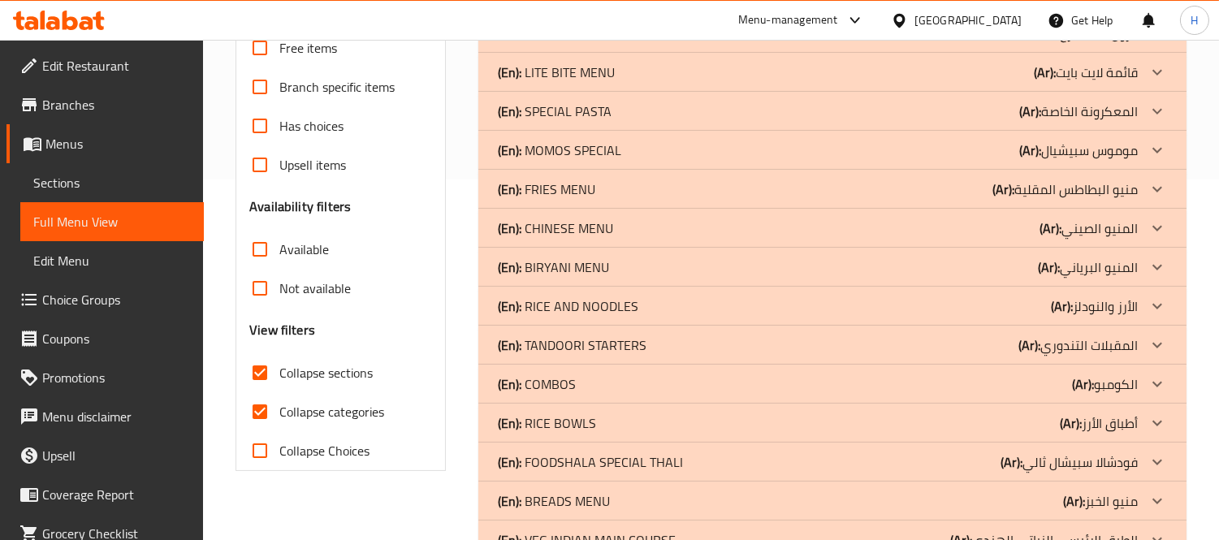
click at [314, 416] on span "Collapse categories" at bounding box center [331, 411] width 105 height 19
click at [279, 416] on input "Collapse categories" at bounding box center [259, 411] width 39 height 39
checkbox input "false"
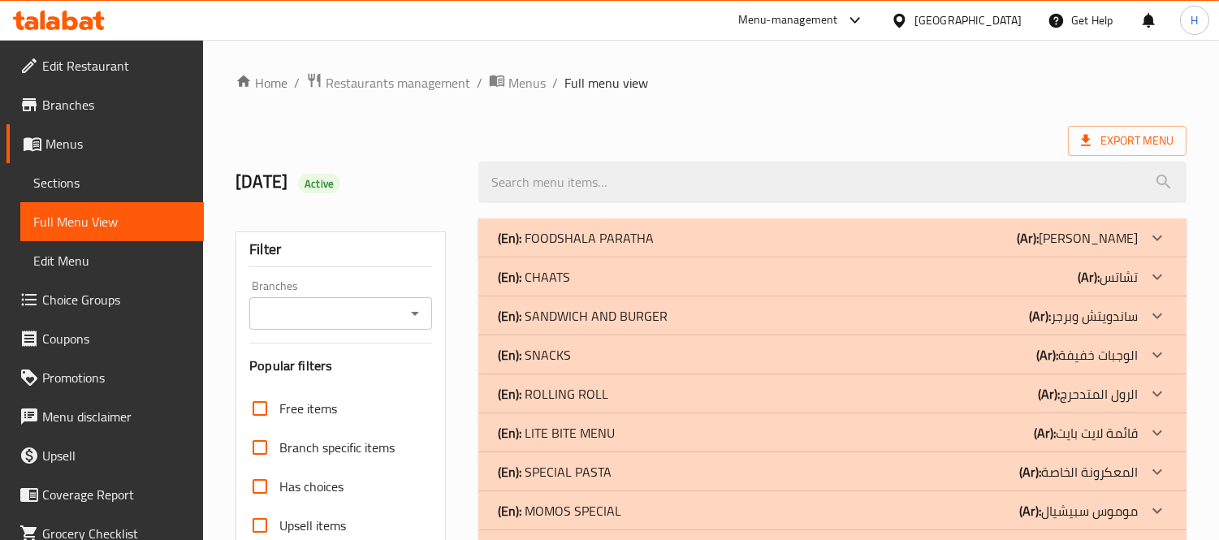
drag, startPoint x: 697, startPoint y: 279, endPoint x: 766, endPoint y: 538, distance: 267.4
click at [697, 279] on div "(En): CHAATS (Ar): تشاتس" at bounding box center [818, 276] width 640 height 19
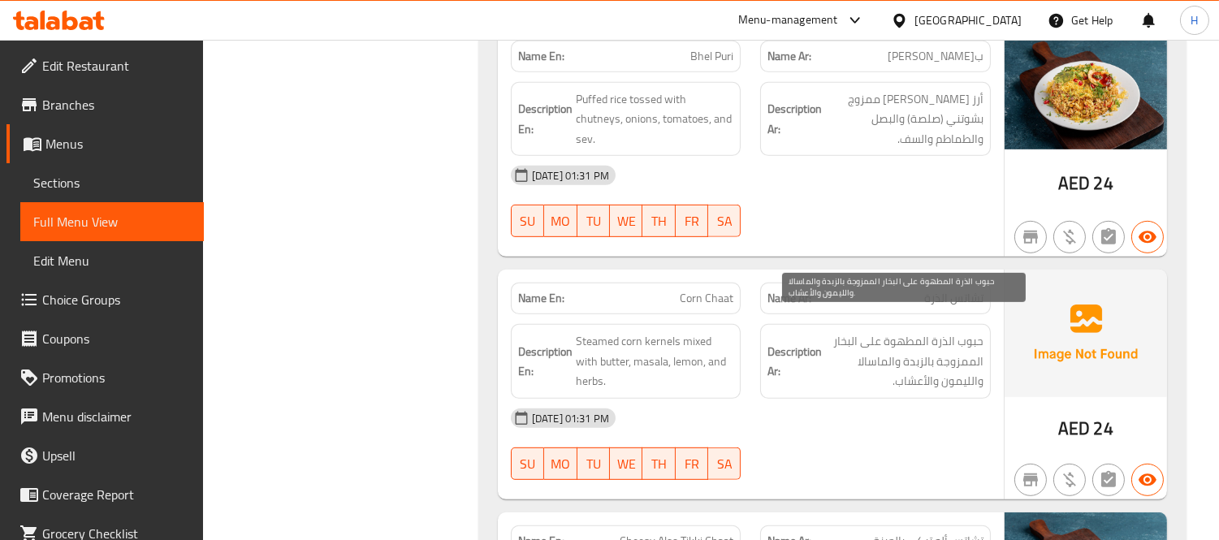
scroll to position [1625, 0]
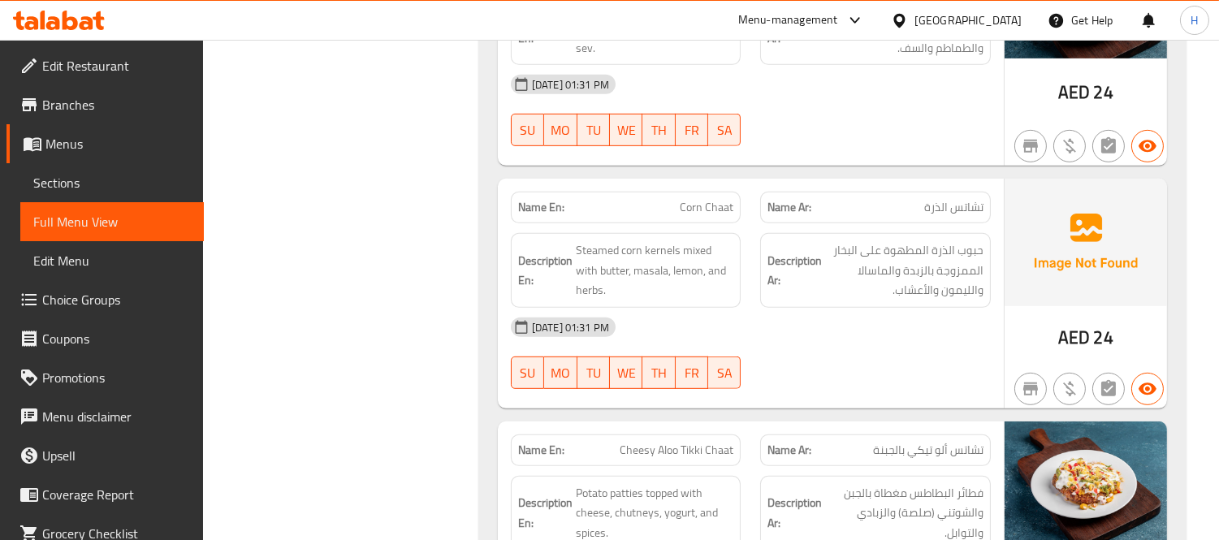
click at [717, 199] on div "Name En: Corn Chaat" at bounding box center [626, 208] width 231 height 32
copy span "Corn Chaat"
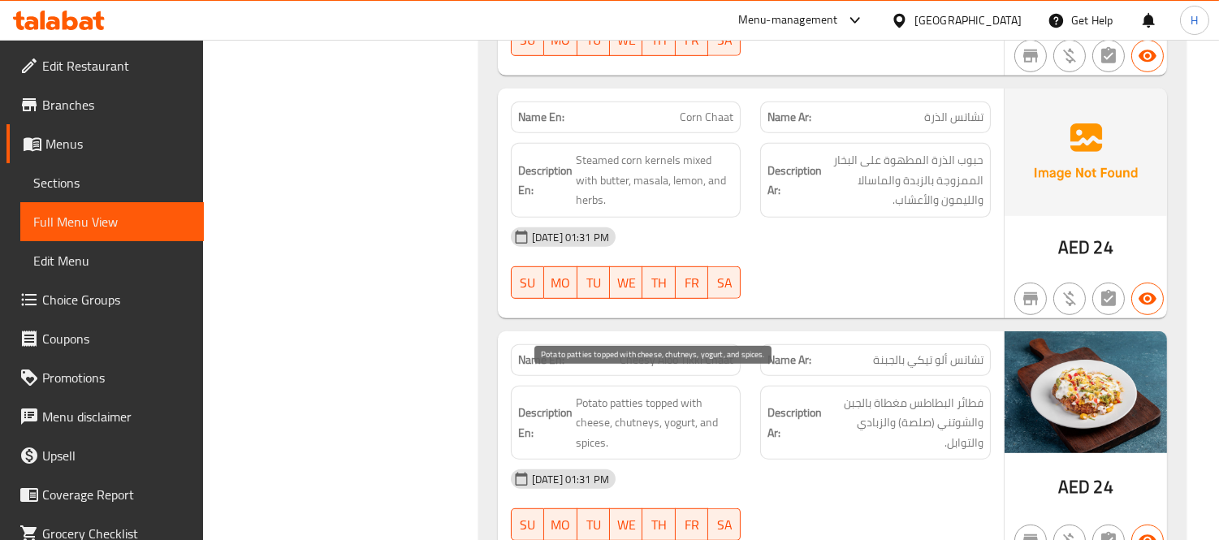
scroll to position [2029, 0]
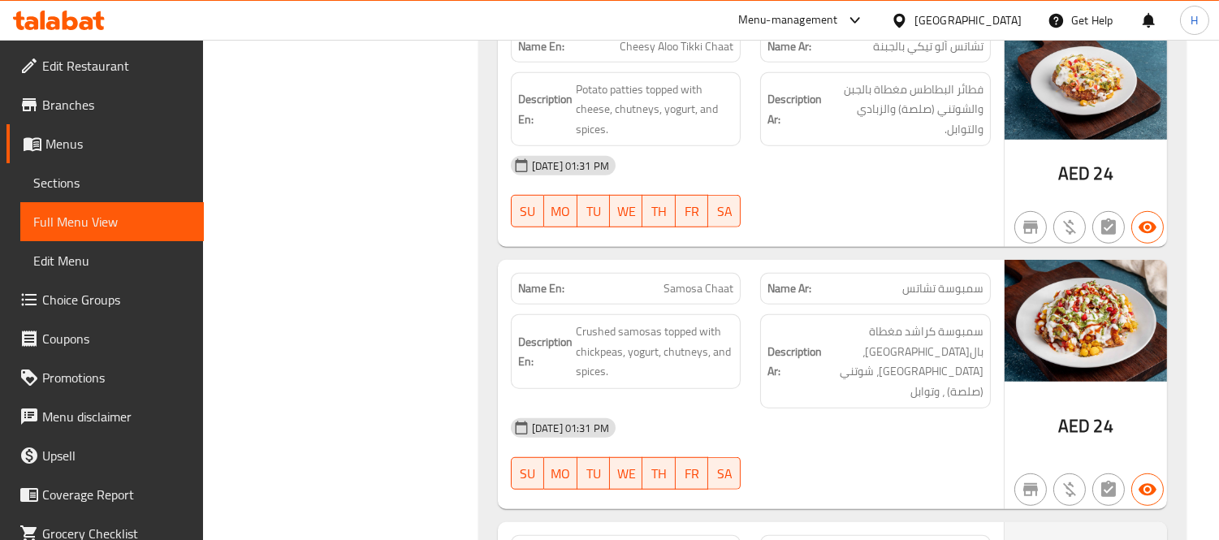
click at [935, 263] on div "Name Ar: سمبوسة تشاتس" at bounding box center [876, 288] width 250 height 51
